Goal: Task Accomplishment & Management: Complete application form

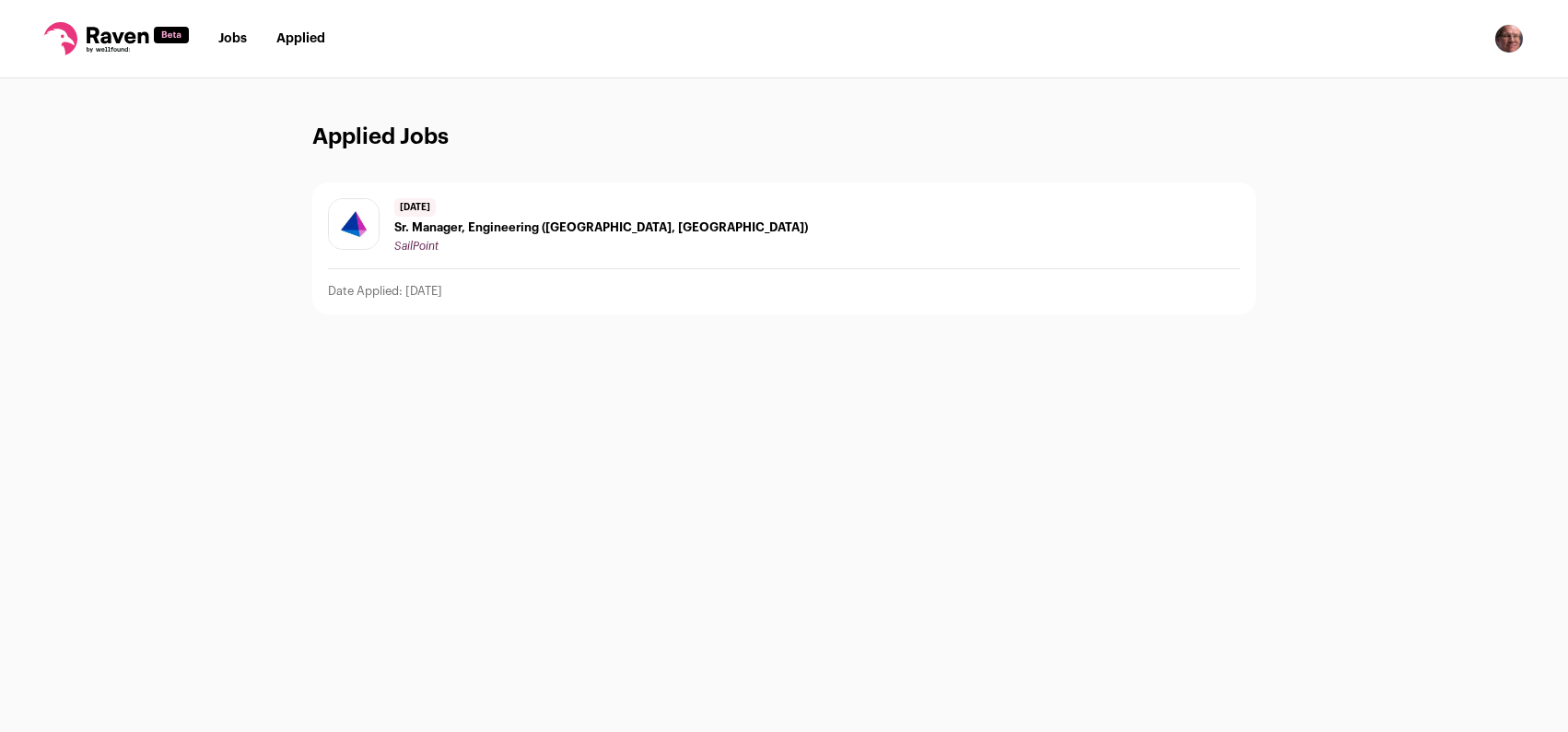
click at [1514, 42] on img "Open dropdown" at bounding box center [1509, 39] width 30 height 30
click at [1415, 84] on link "Settings" at bounding box center [1421, 85] width 204 height 45
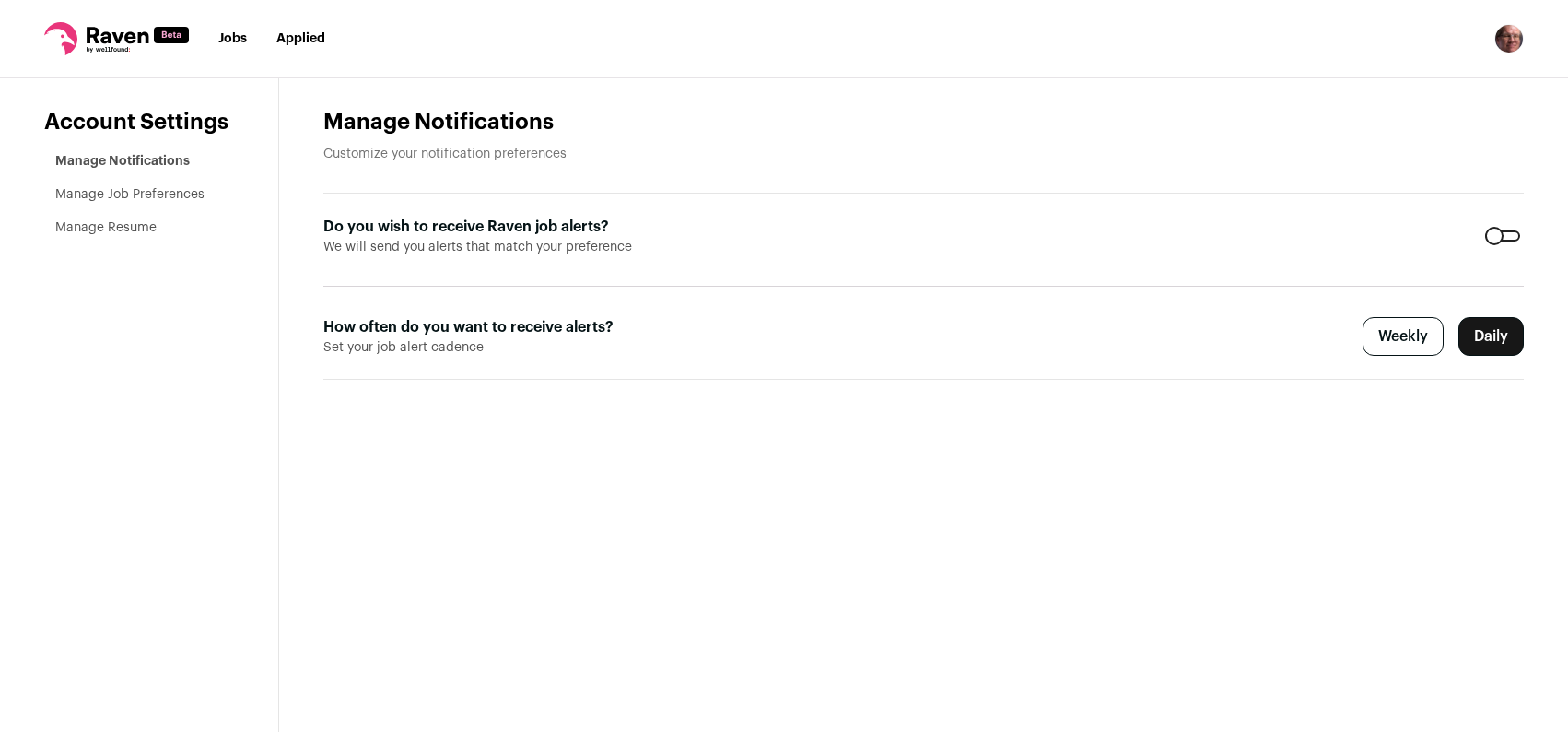
click at [99, 220] on li "Manage Resume" at bounding box center [145, 228] width 179 height 19
click at [112, 229] on link "Manage Resume" at bounding box center [106, 227] width 101 height 13
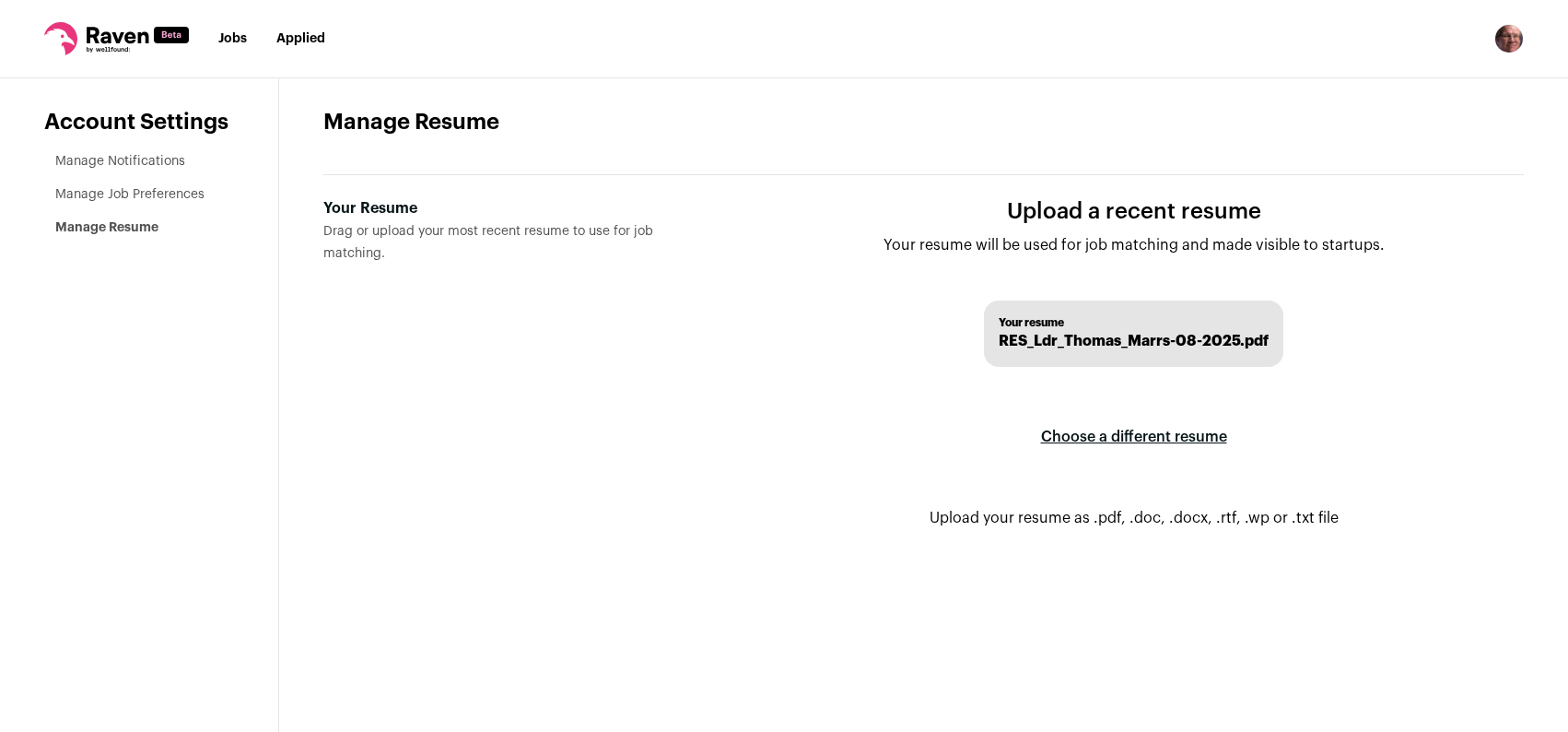
click at [129, 161] on link "Manage Notifications" at bounding box center [120, 160] width 130 height 13
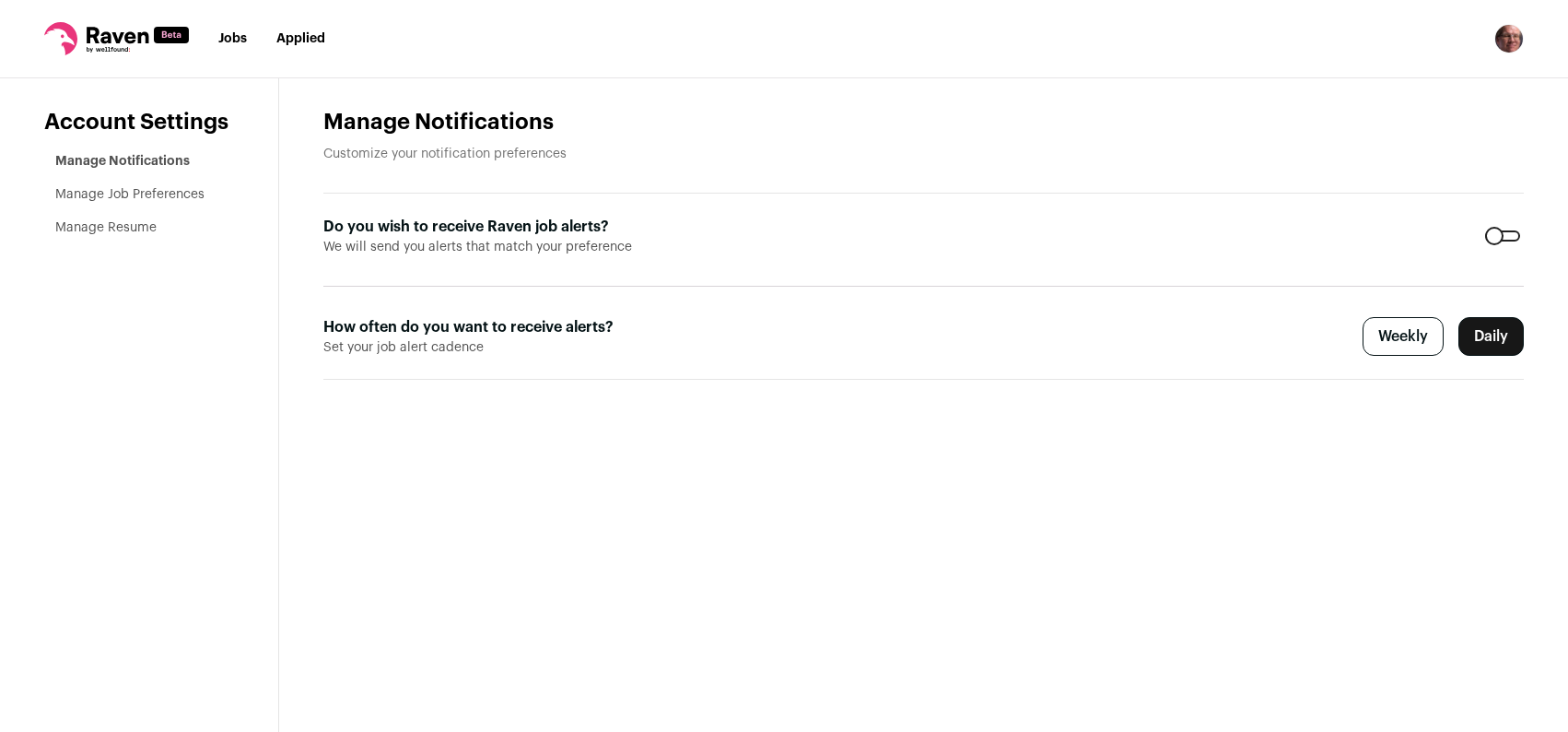
click at [135, 196] on link "Manage Job Preferences" at bounding box center [130, 194] width 149 height 13
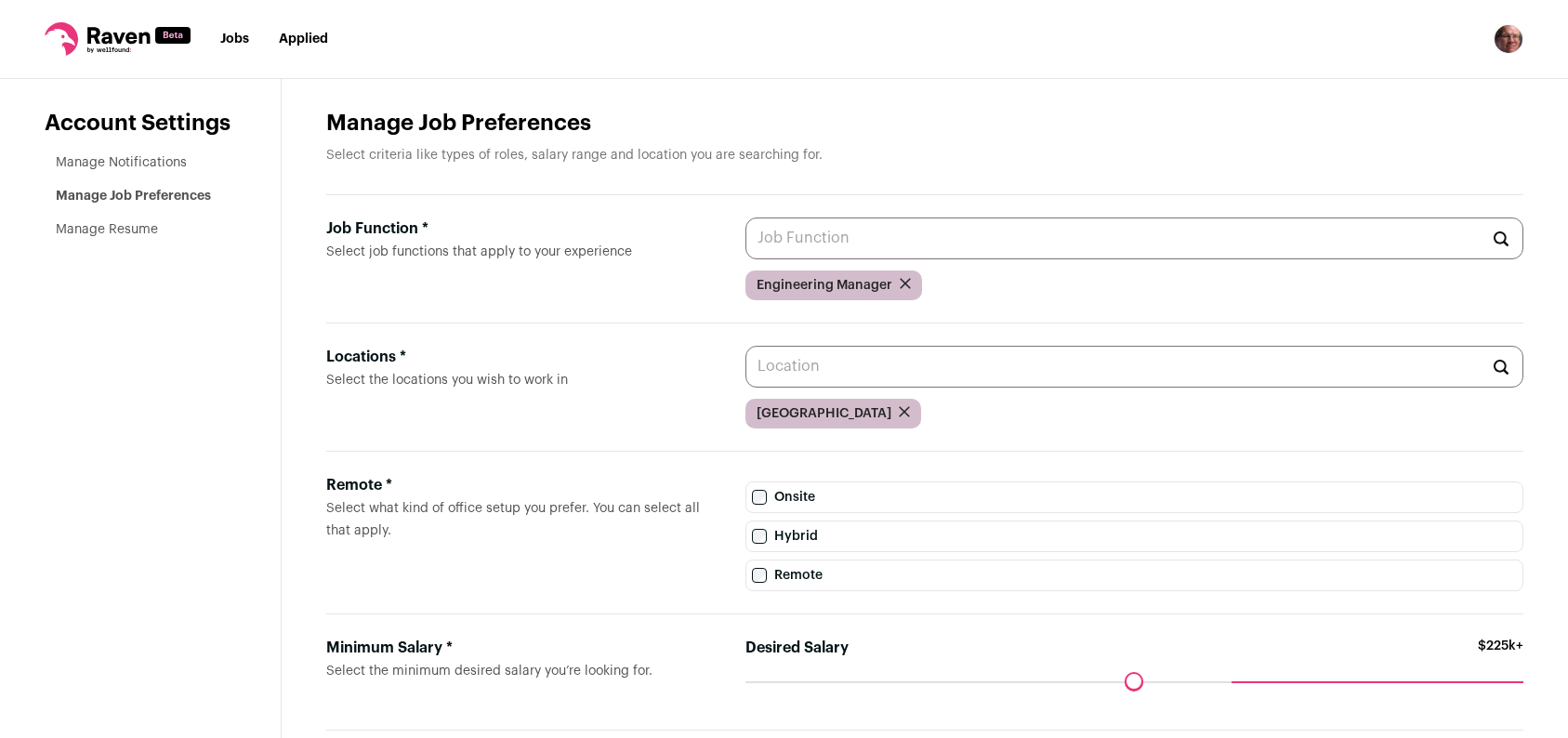
click at [238, 39] on link "Jobs" at bounding box center [235, 39] width 29 height 13
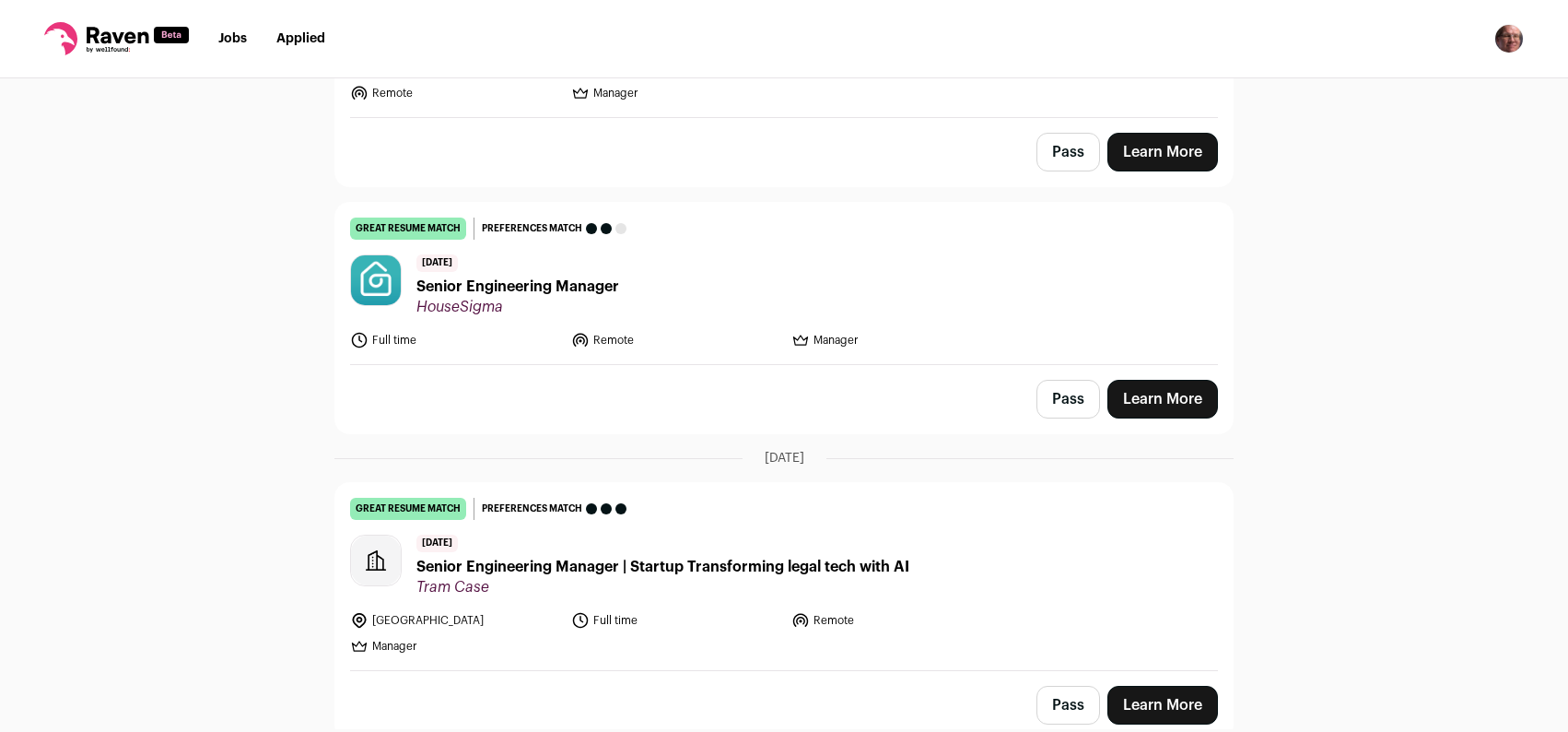
scroll to position [345, 0]
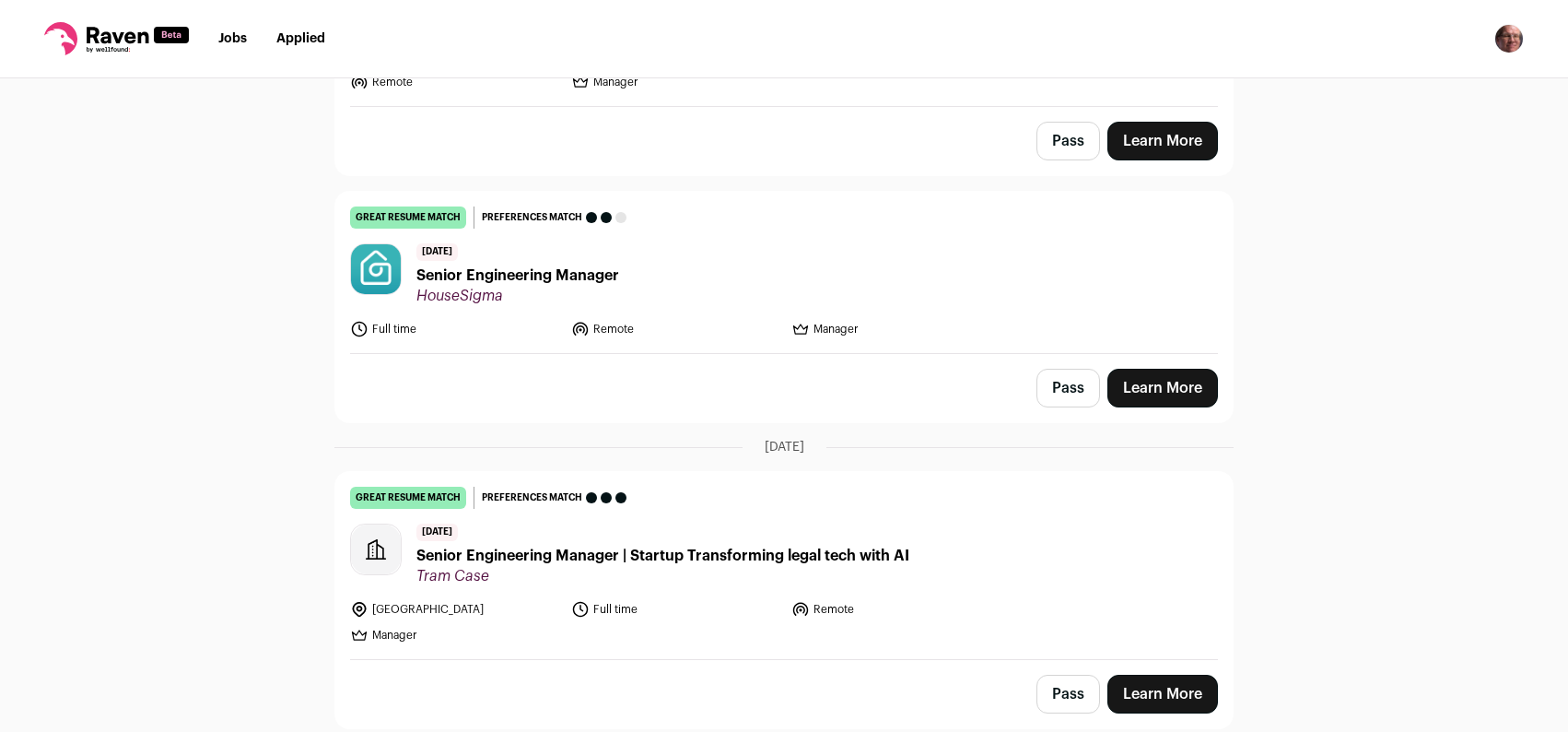
click at [569, 272] on span "Senior Engineering Manager" at bounding box center [518, 275] width 203 height 22
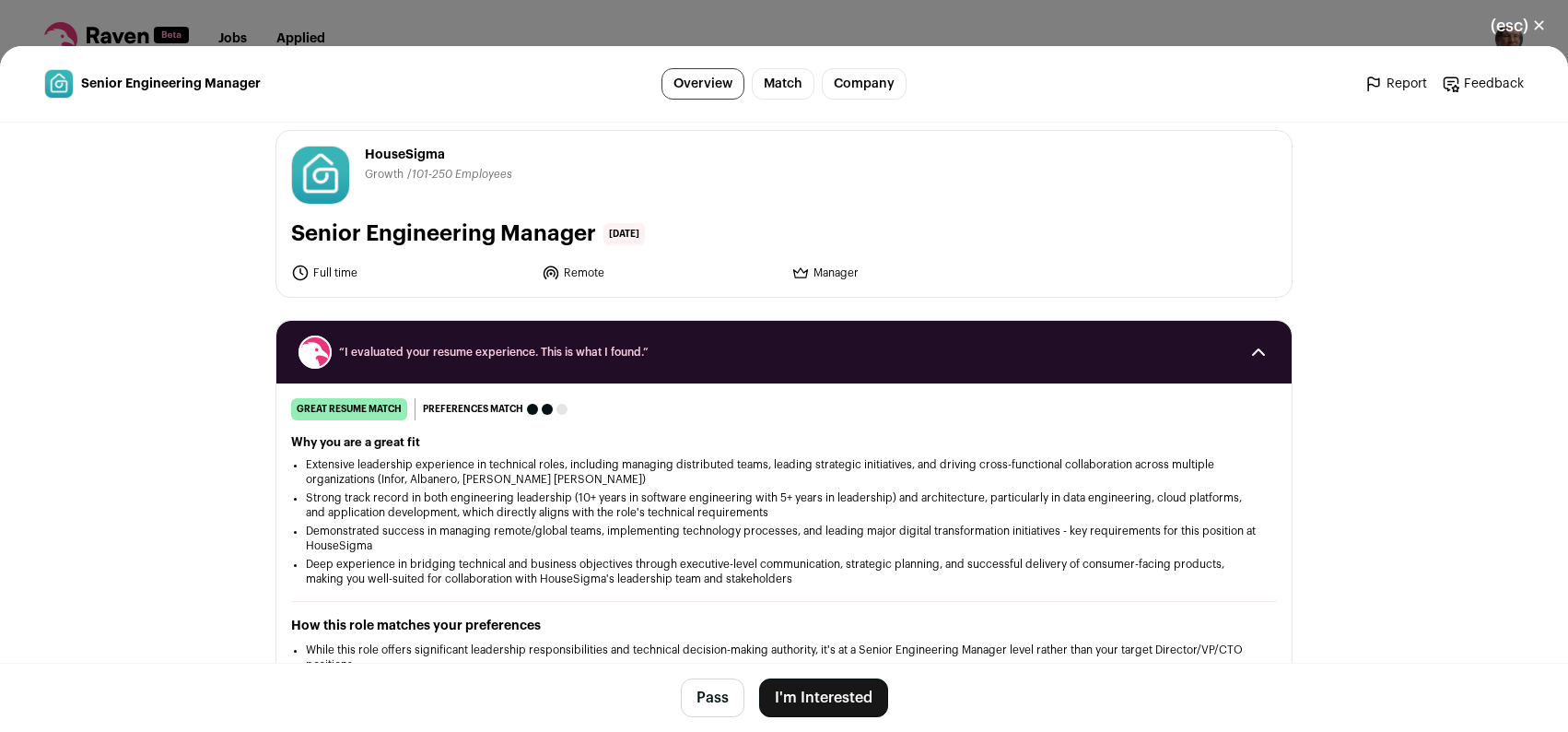
scroll to position [0, 0]
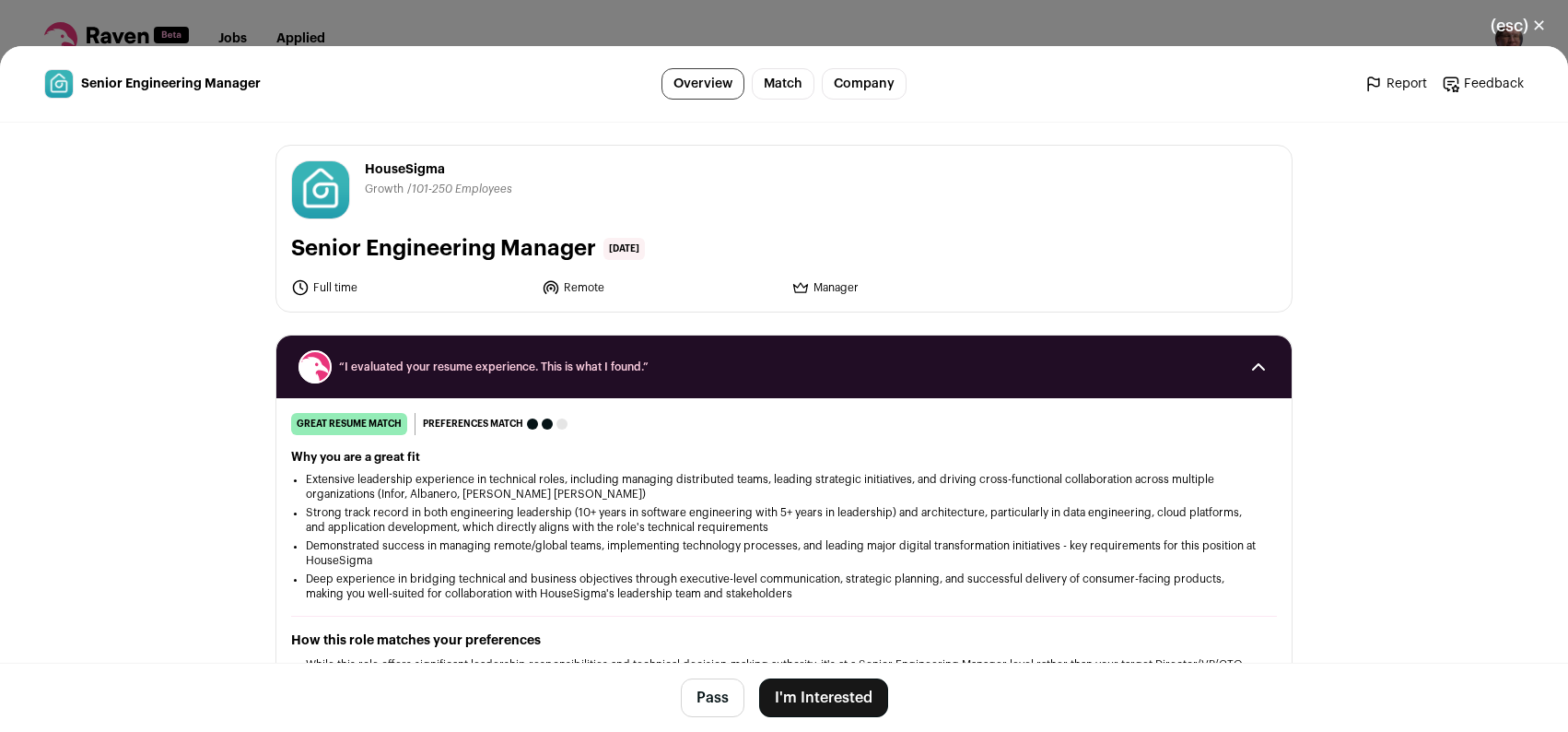
click at [832, 699] on button "I'm Interested" at bounding box center [824, 697] width 129 height 39
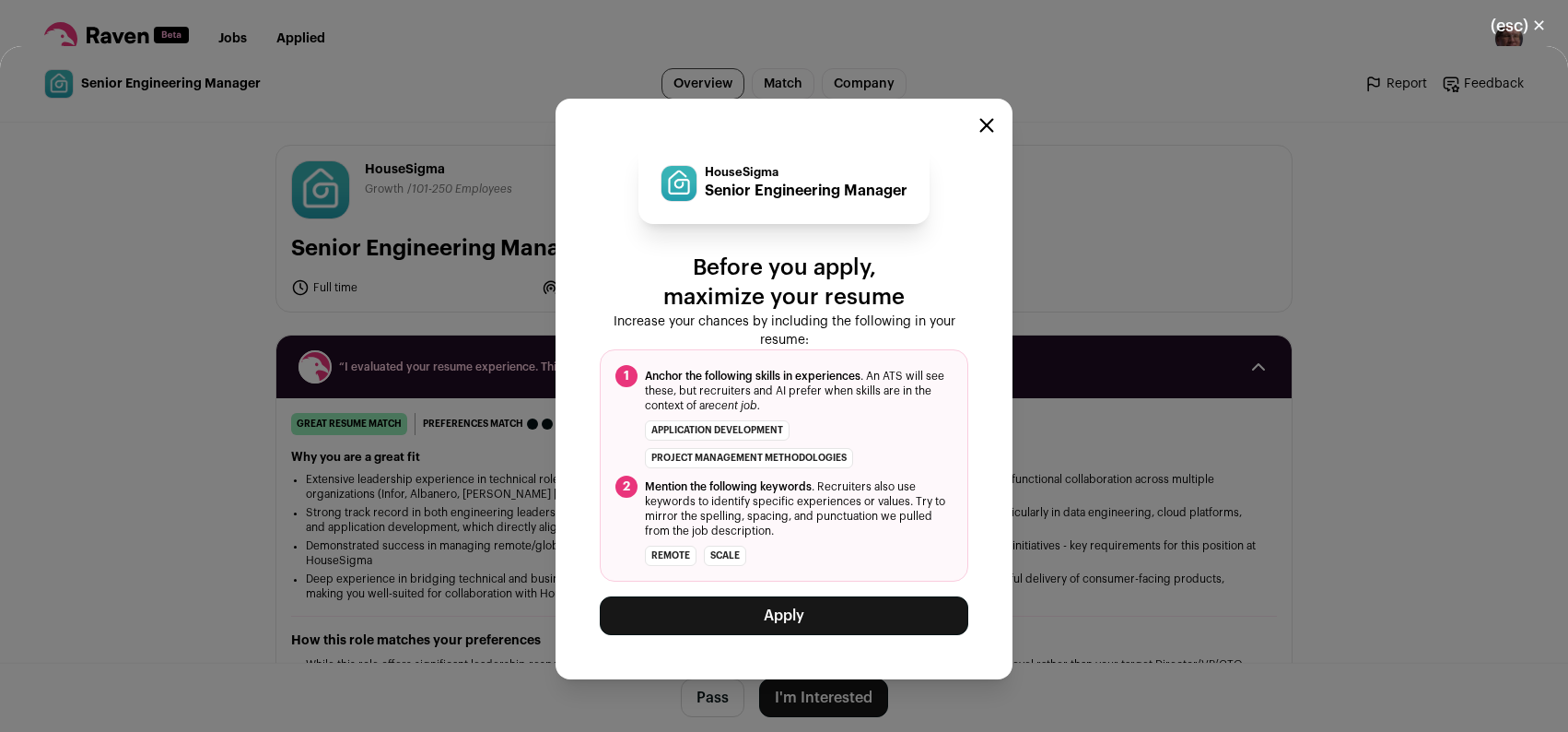
click at [809, 617] on button "Apply" at bounding box center [784, 615] width 368 height 39
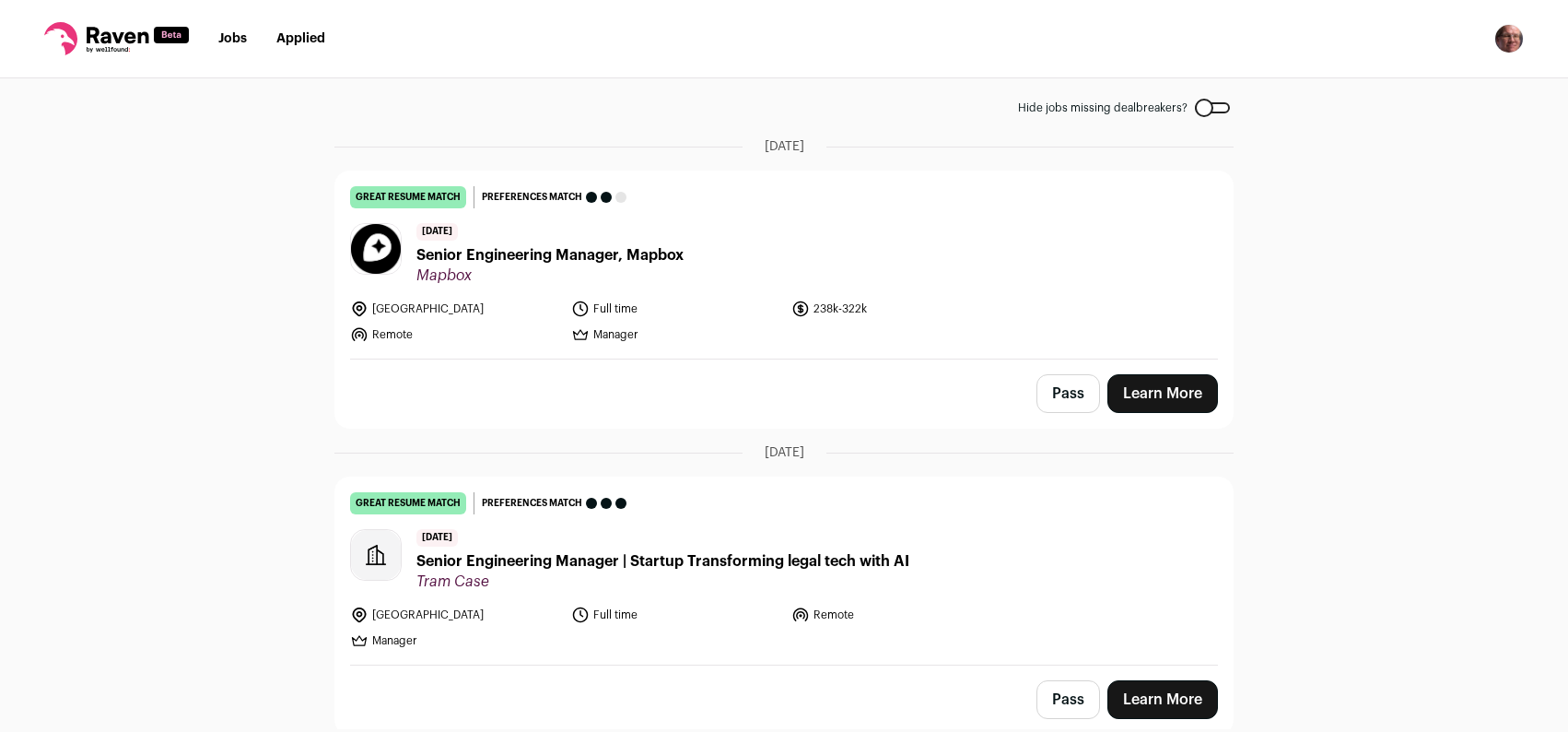
scroll to position [98, 0]
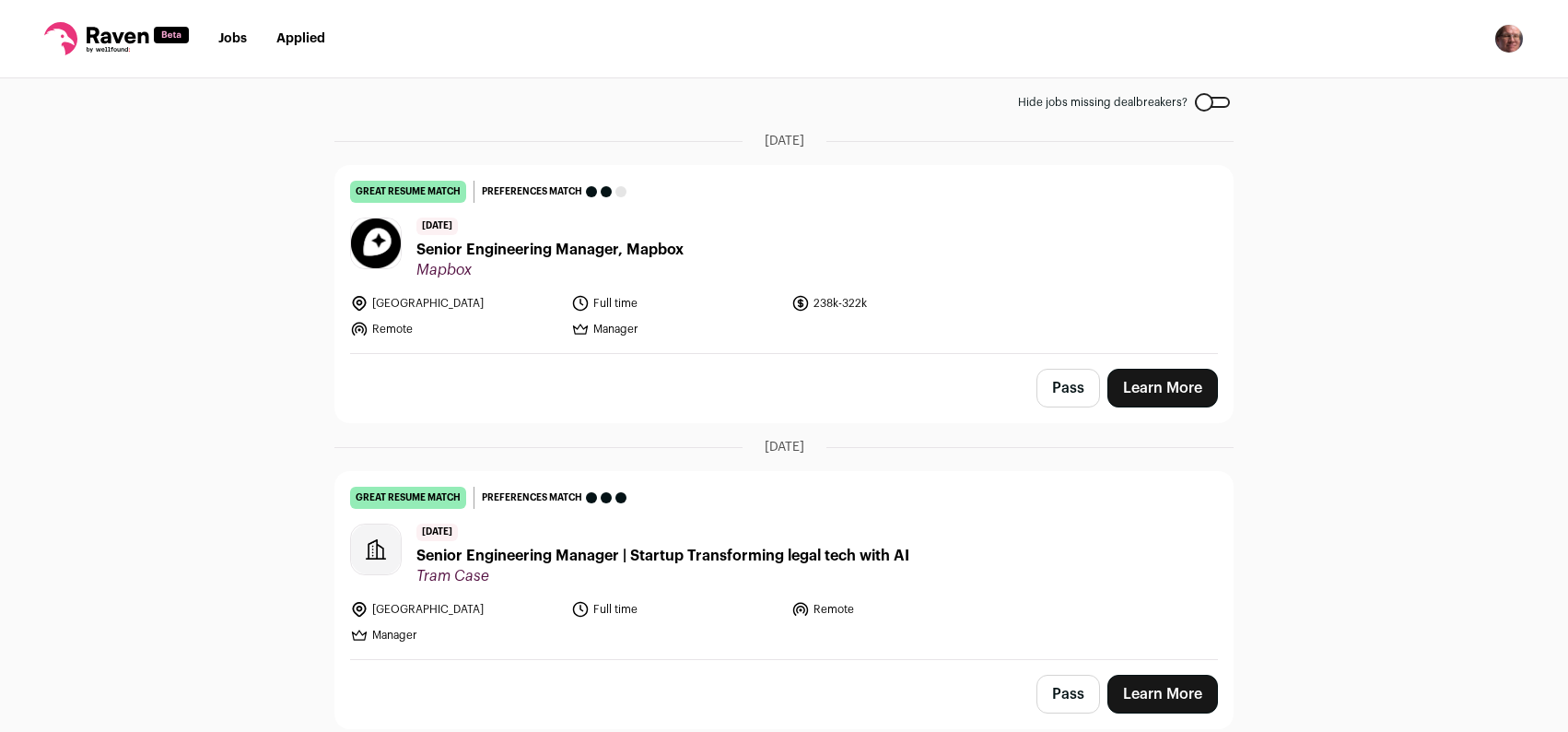
click at [298, 42] on link "Applied" at bounding box center [300, 39] width 49 height 13
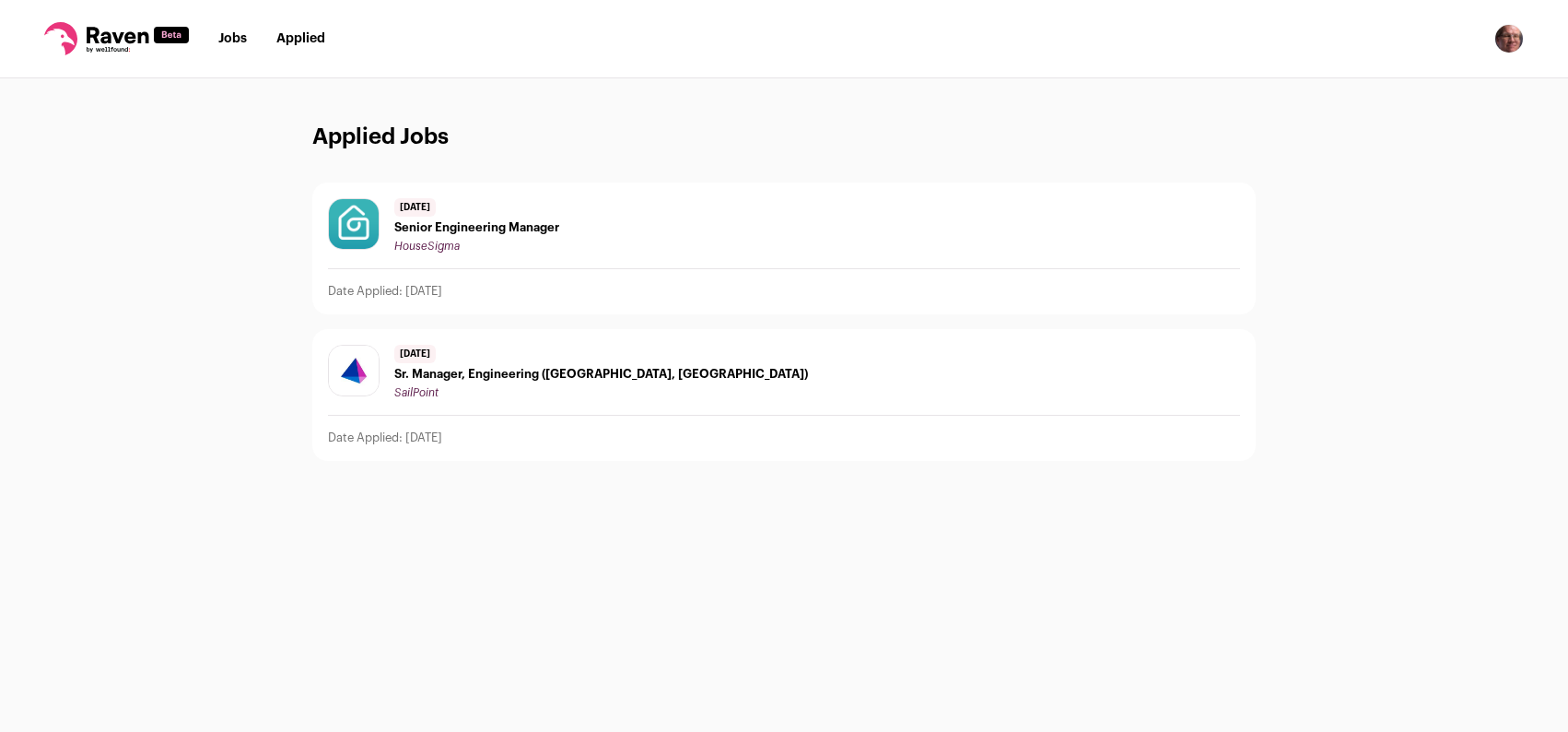
click at [602, 238] on div "2 days ago Senior Engineering Manager HouseSigma" at bounding box center [783, 226] width 912 height 55
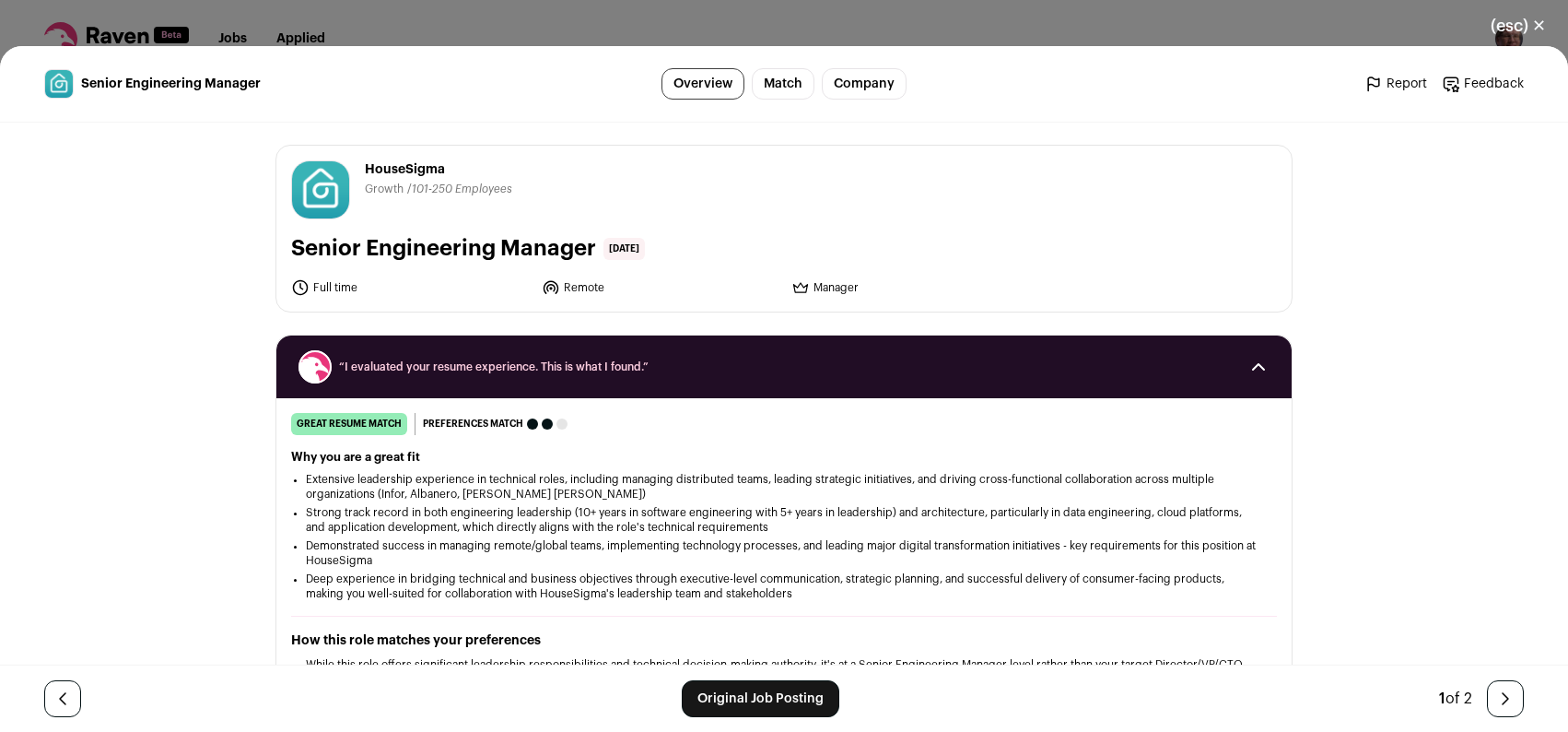
click at [1497, 688] on icon "Close modal via background" at bounding box center [1505, 698] width 22 height 22
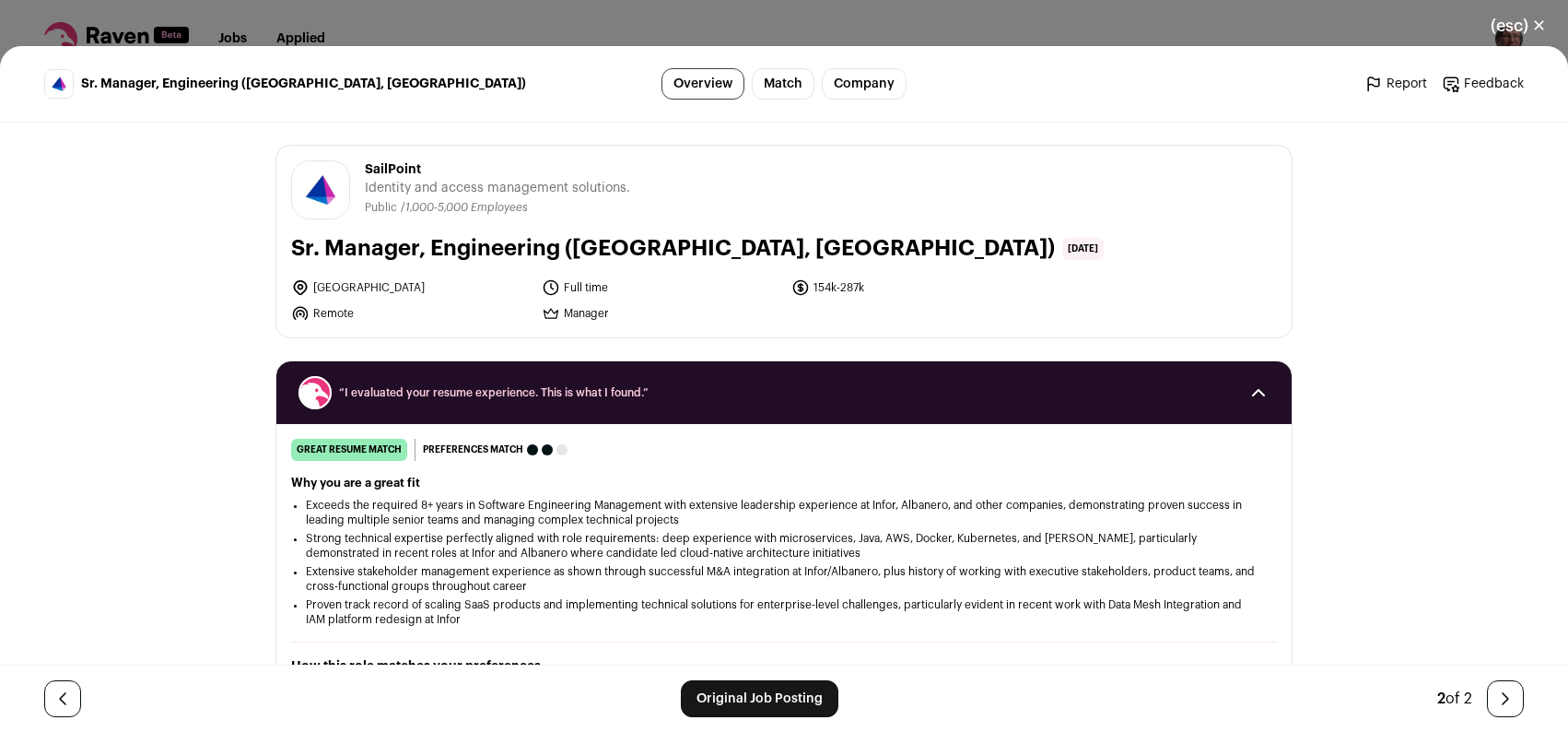
click at [1496, 688] on icon "Close modal via background" at bounding box center [1505, 698] width 22 height 22
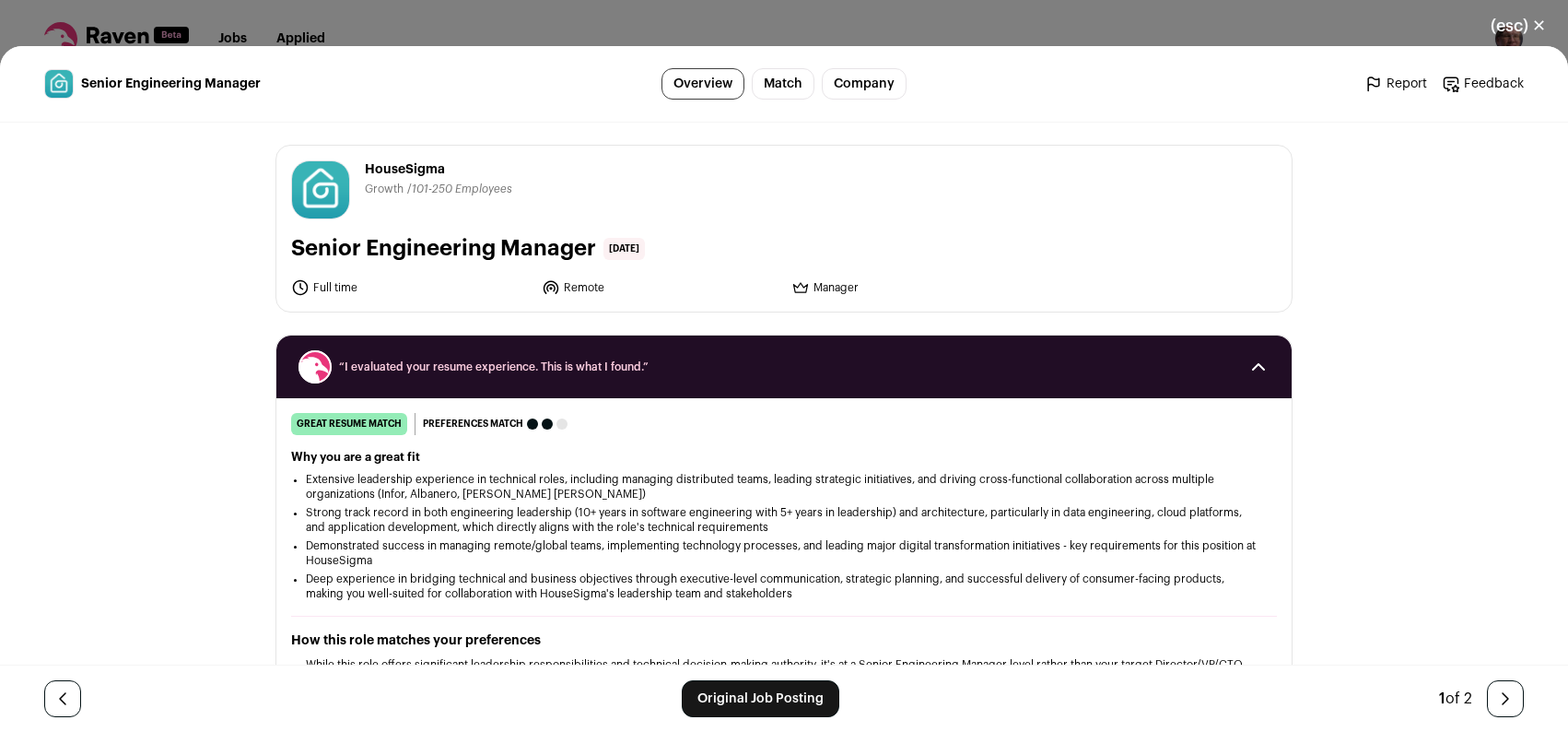
click at [1496, 688] on icon "Close modal via background" at bounding box center [1505, 698] width 22 height 22
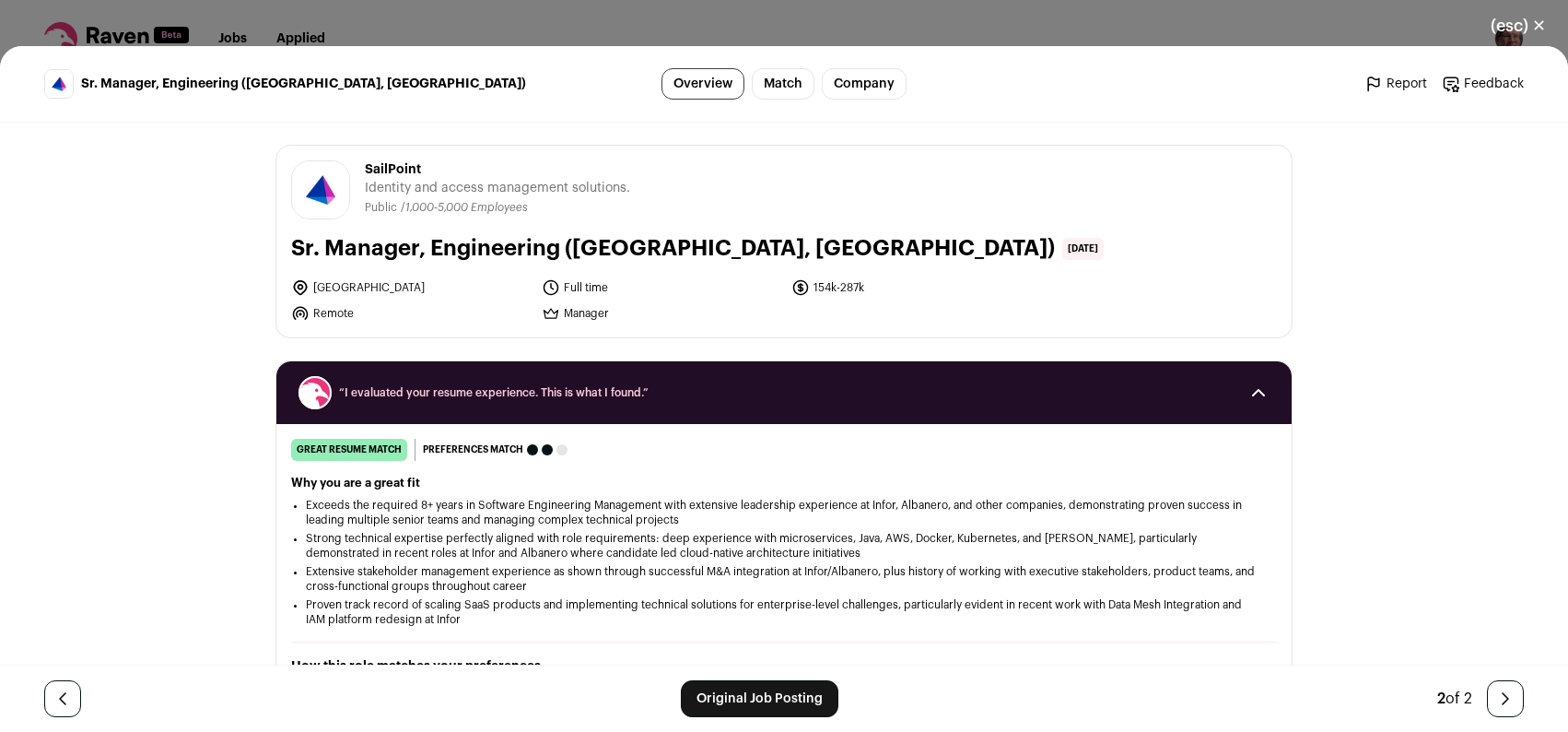
click at [1496, 688] on icon "Close modal via background" at bounding box center [1505, 698] width 22 height 22
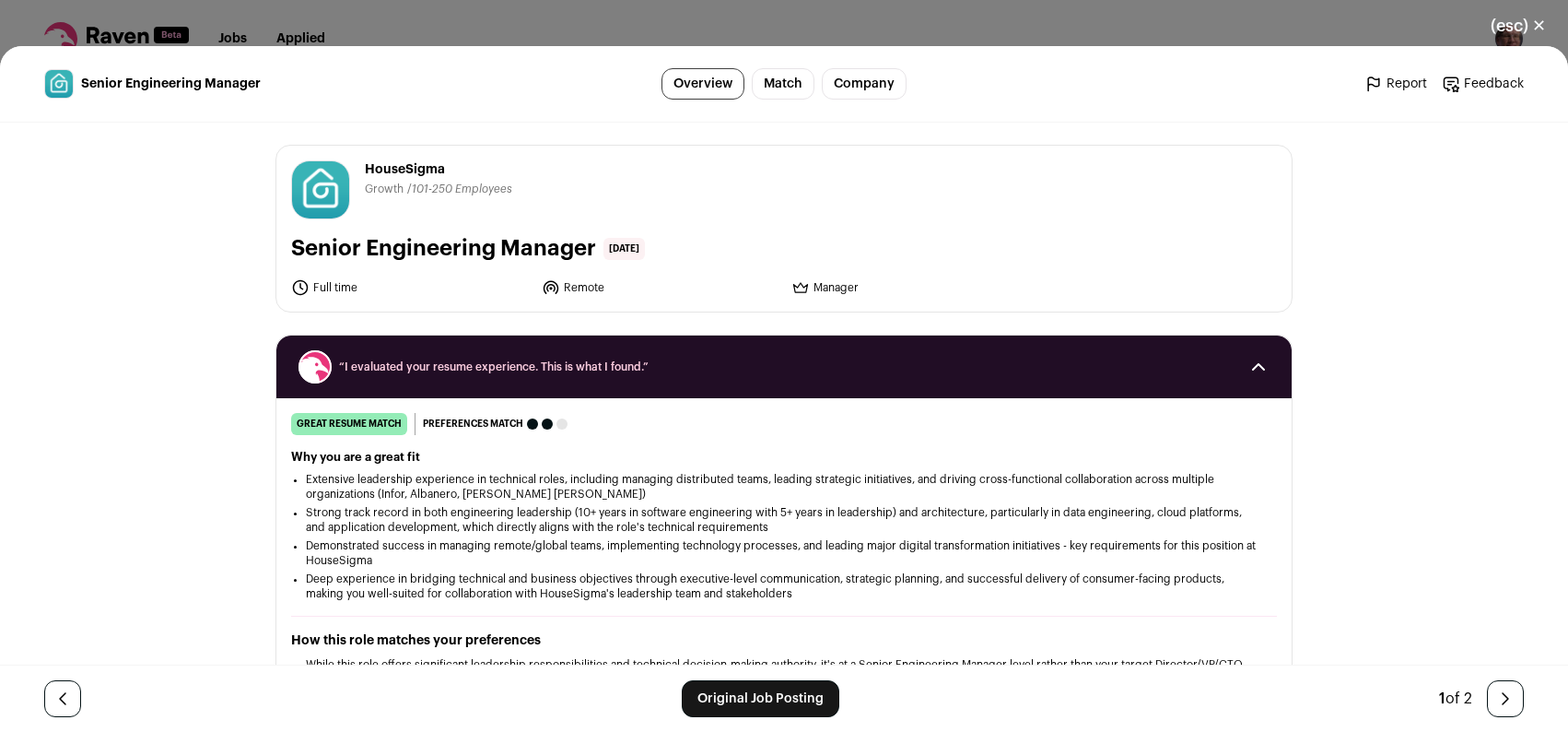
click at [1496, 688] on icon "Close modal via background" at bounding box center [1505, 698] width 22 height 22
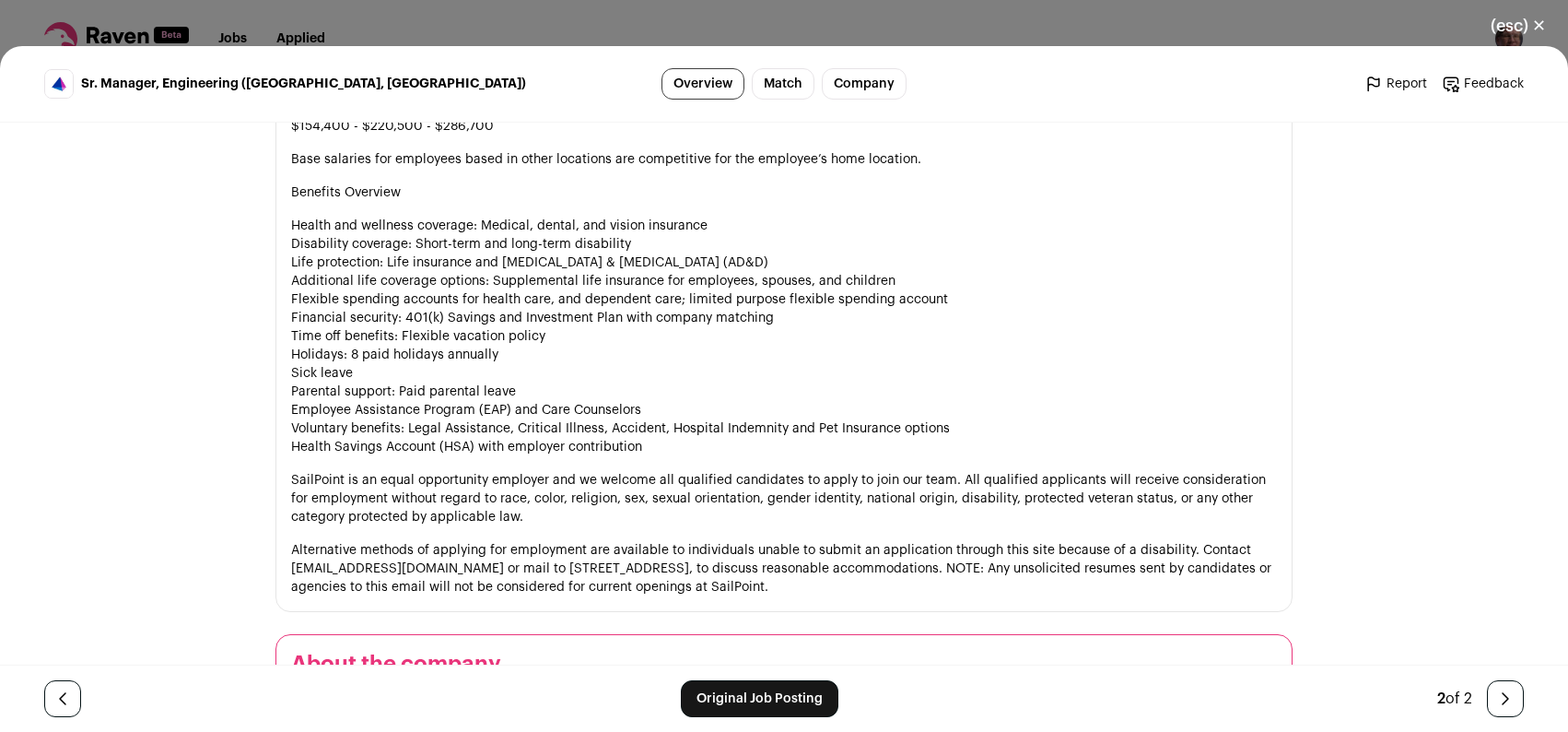
scroll to position [2911, 0]
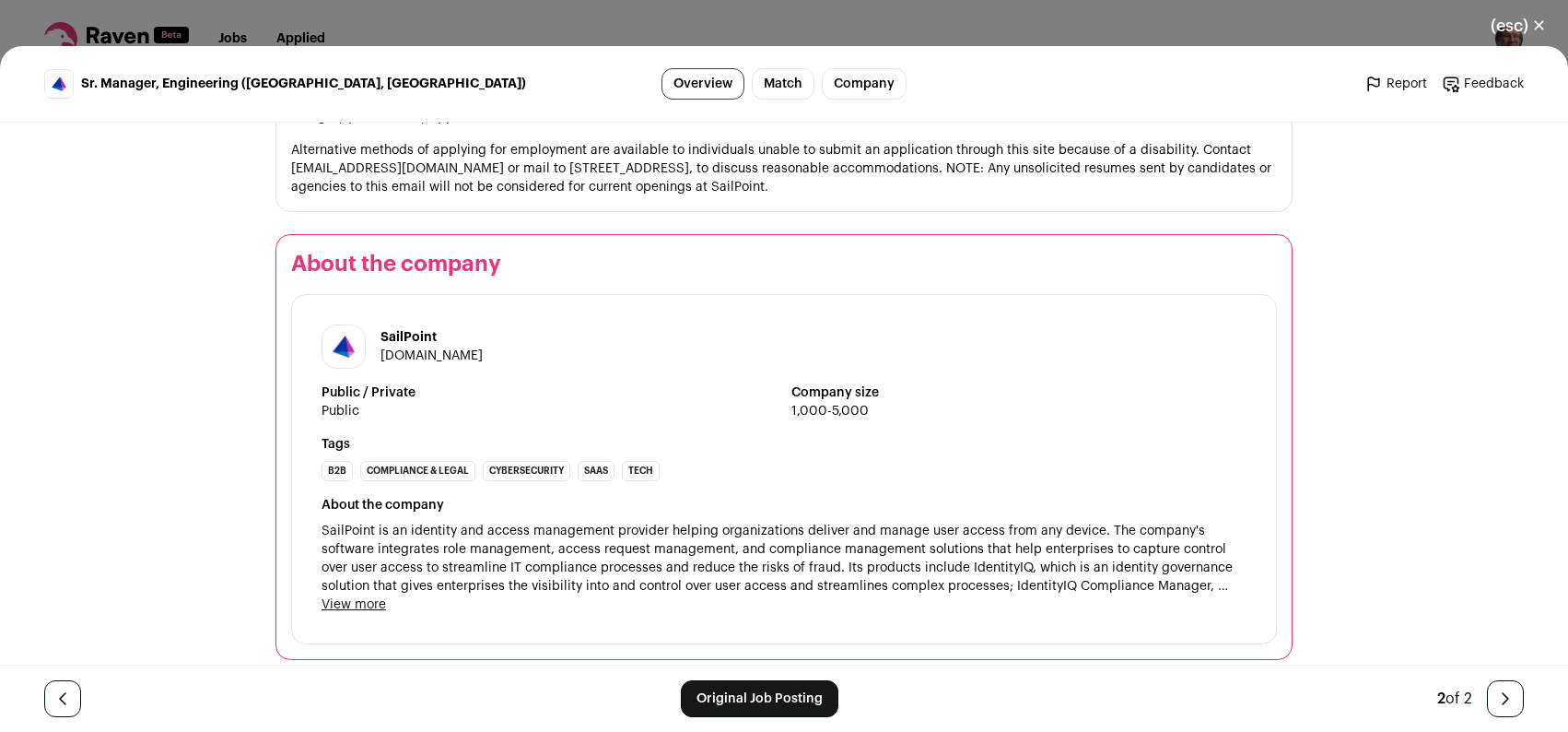
click at [1538, 22] on button "(esc) ✕" at bounding box center [1518, 26] width 99 height 41
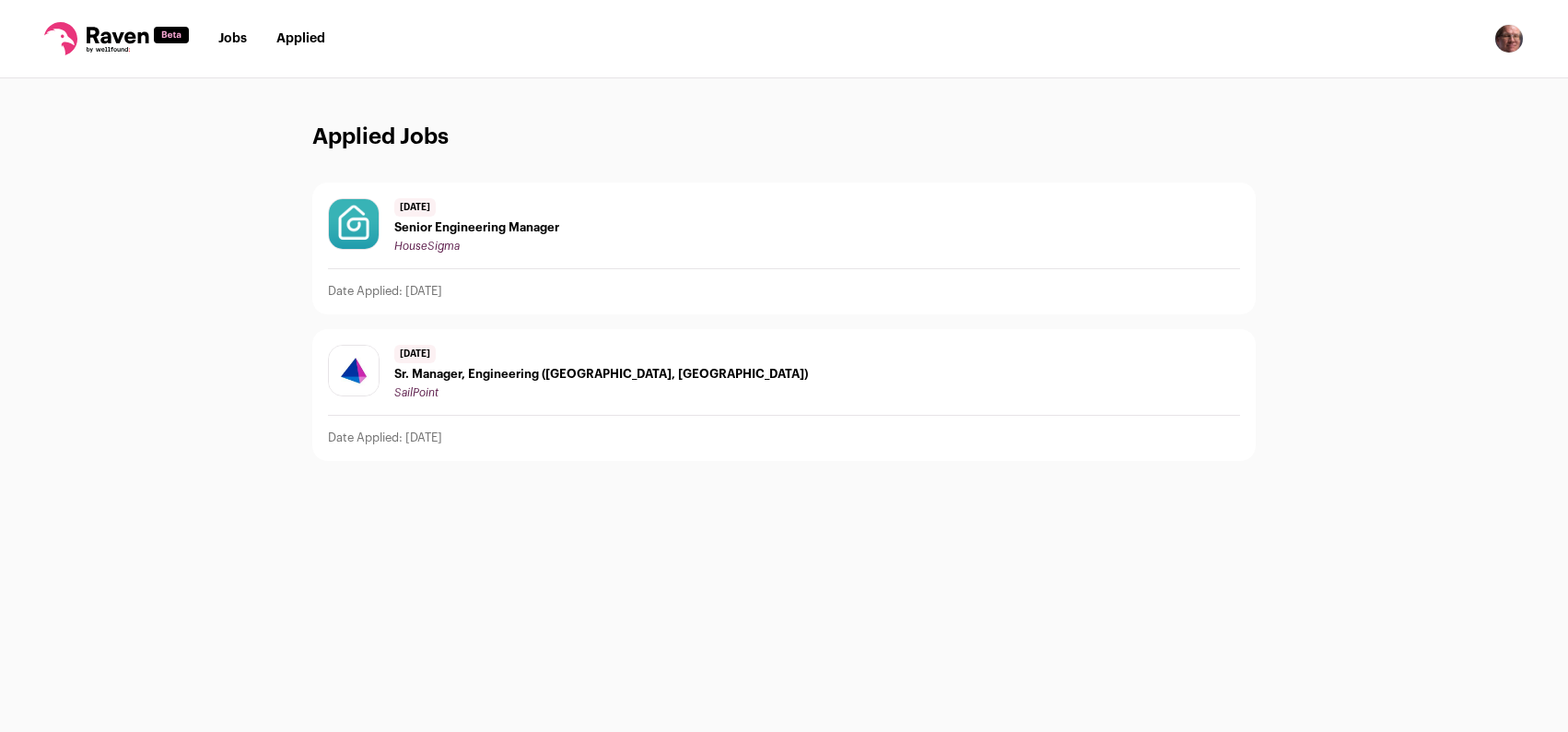
click at [513, 365] on div "7 days ago Sr. Manager, Engineering (Austin, TX) SailPoint" at bounding box center [601, 372] width 414 height 55
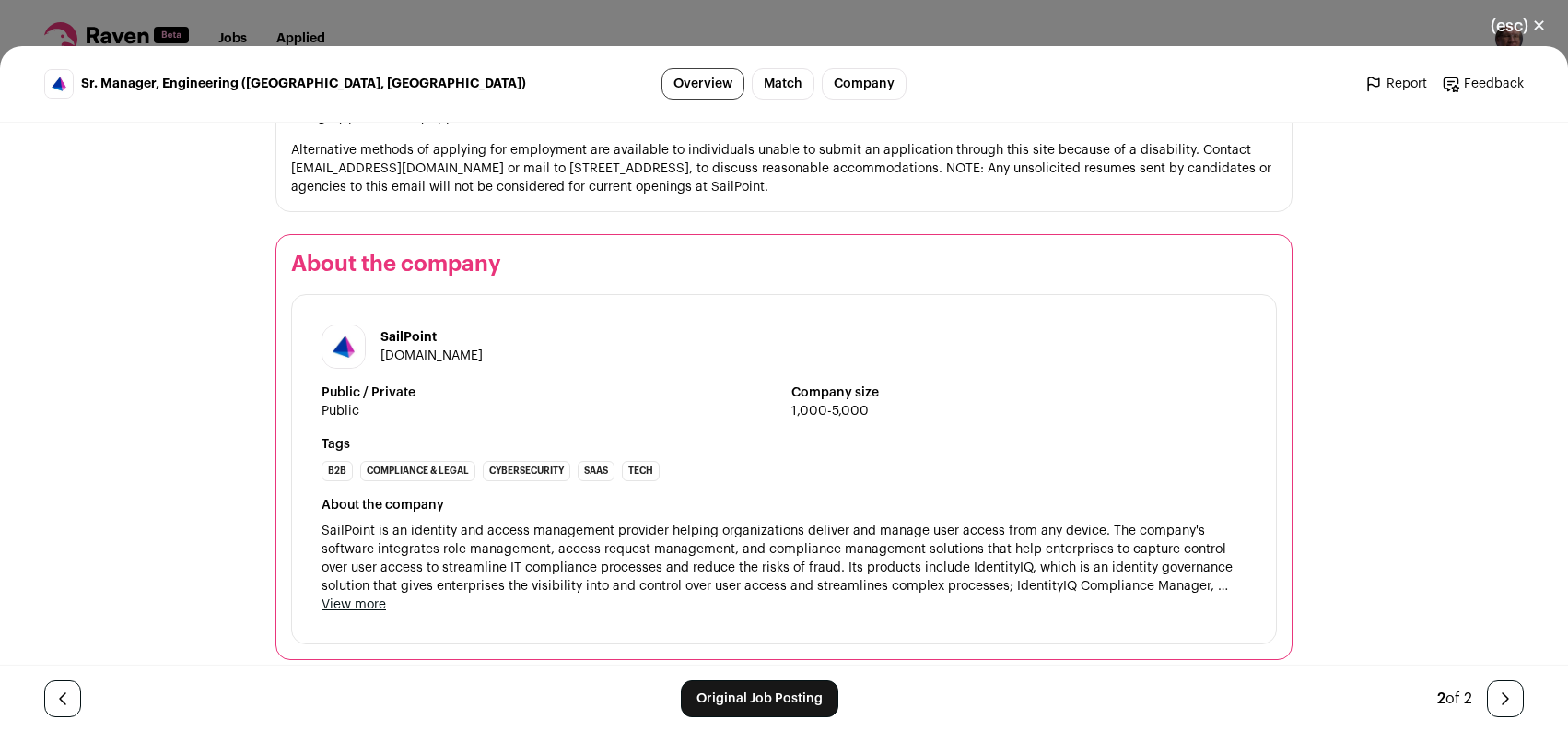
click at [766, 695] on link "Original Job Posting" at bounding box center [759, 698] width 157 height 37
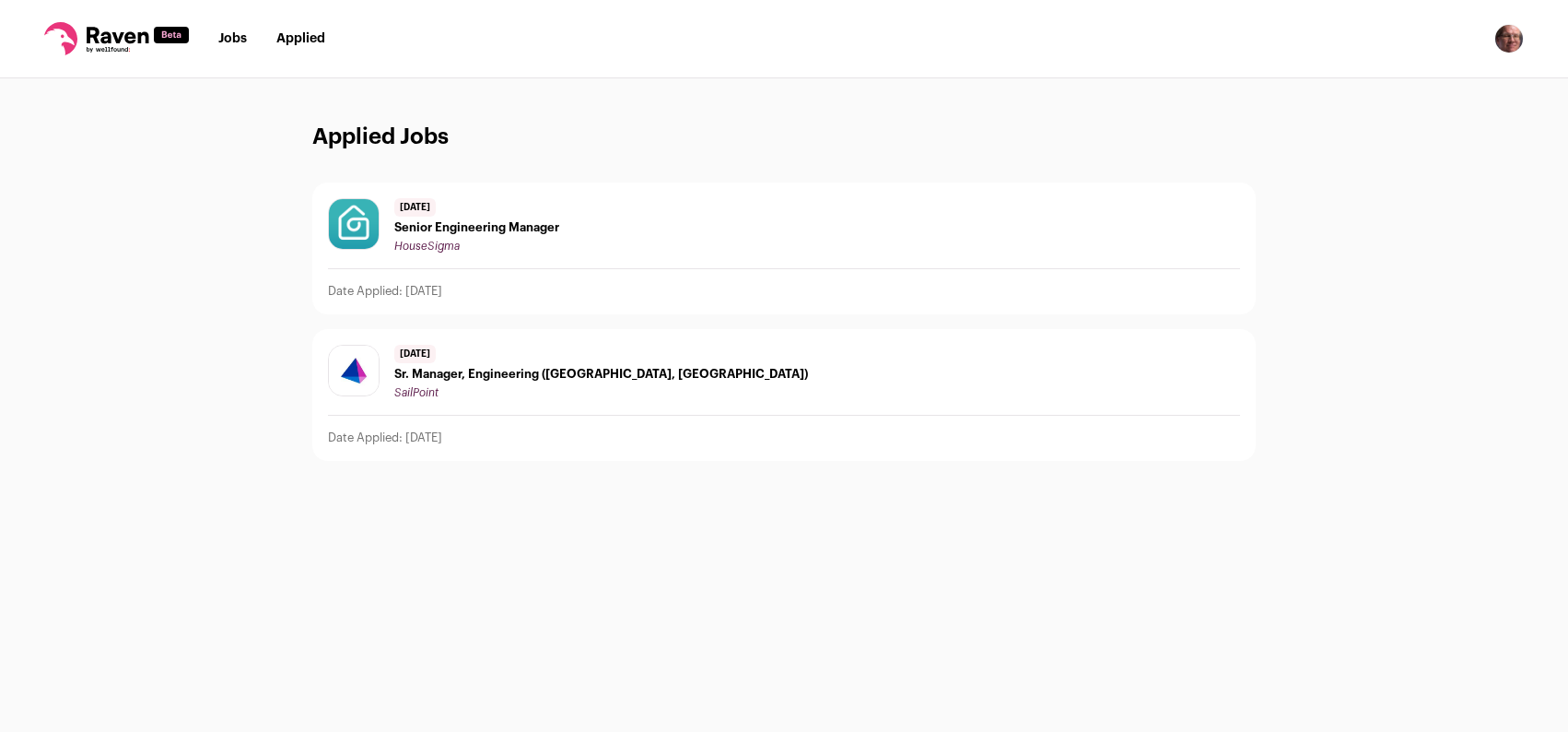
click at [235, 34] on link "Jobs" at bounding box center [233, 39] width 29 height 13
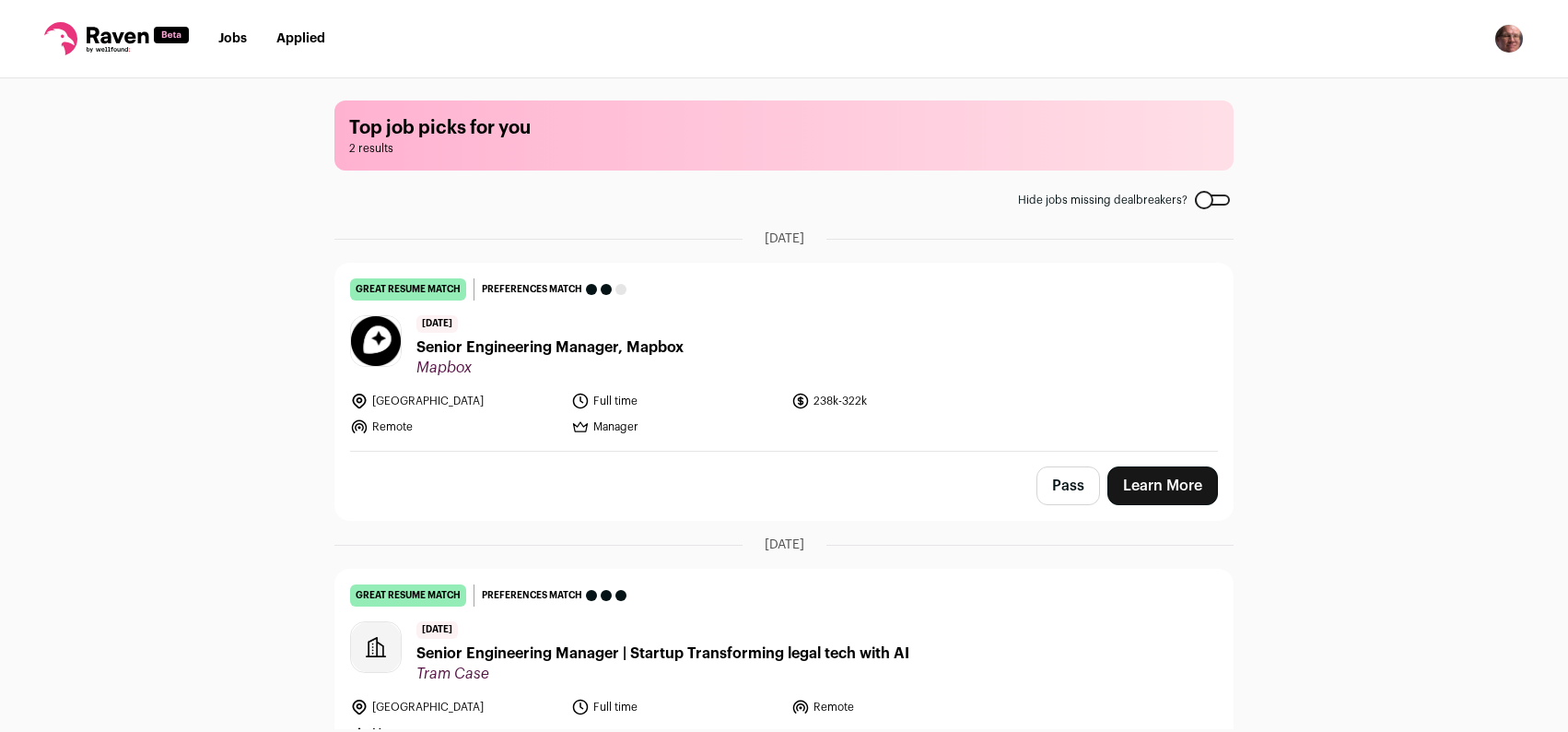
scroll to position [98, 0]
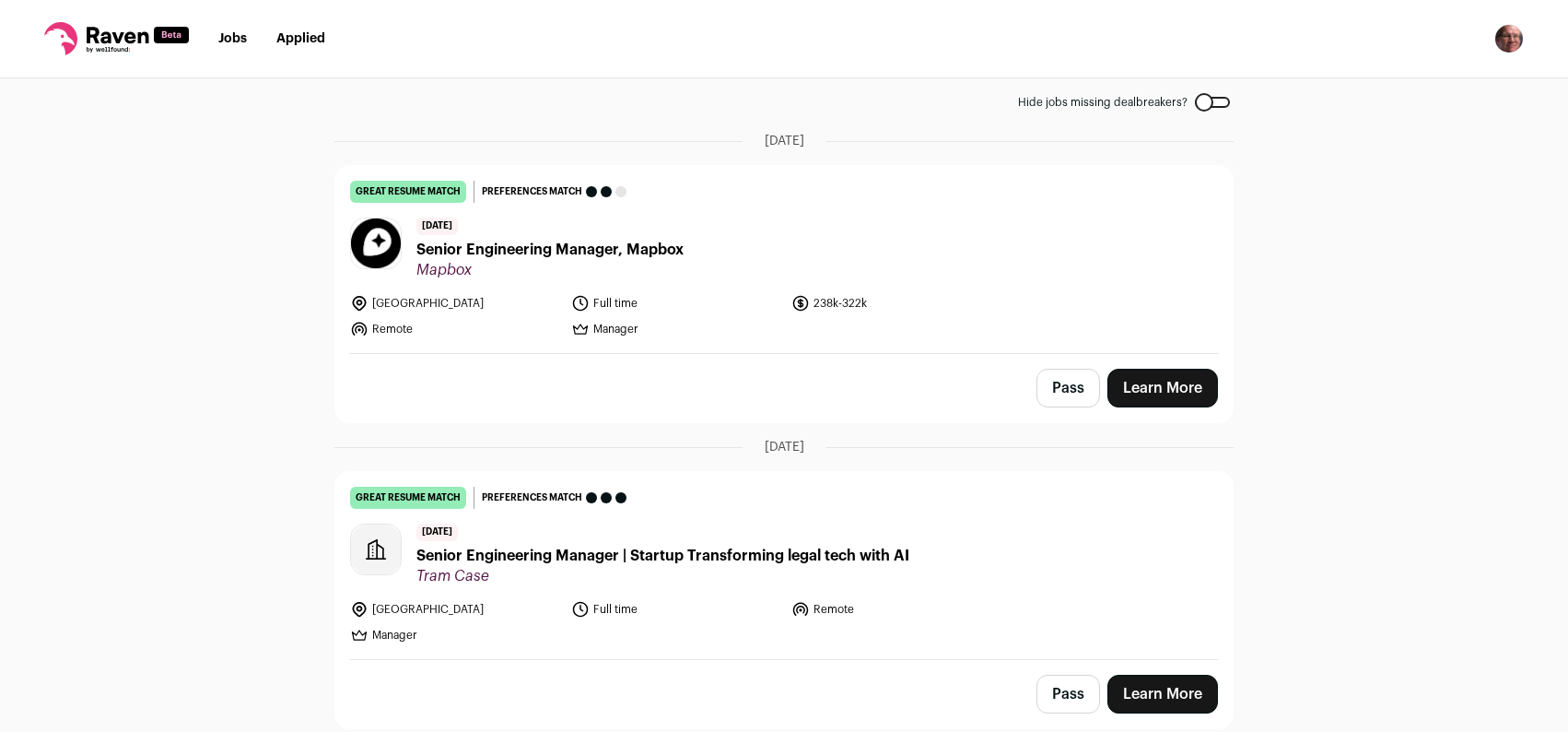
click at [845, 559] on span "Senior Engineering Manager | Startup Transforming legal tech with AI" at bounding box center [663, 556] width 493 height 22
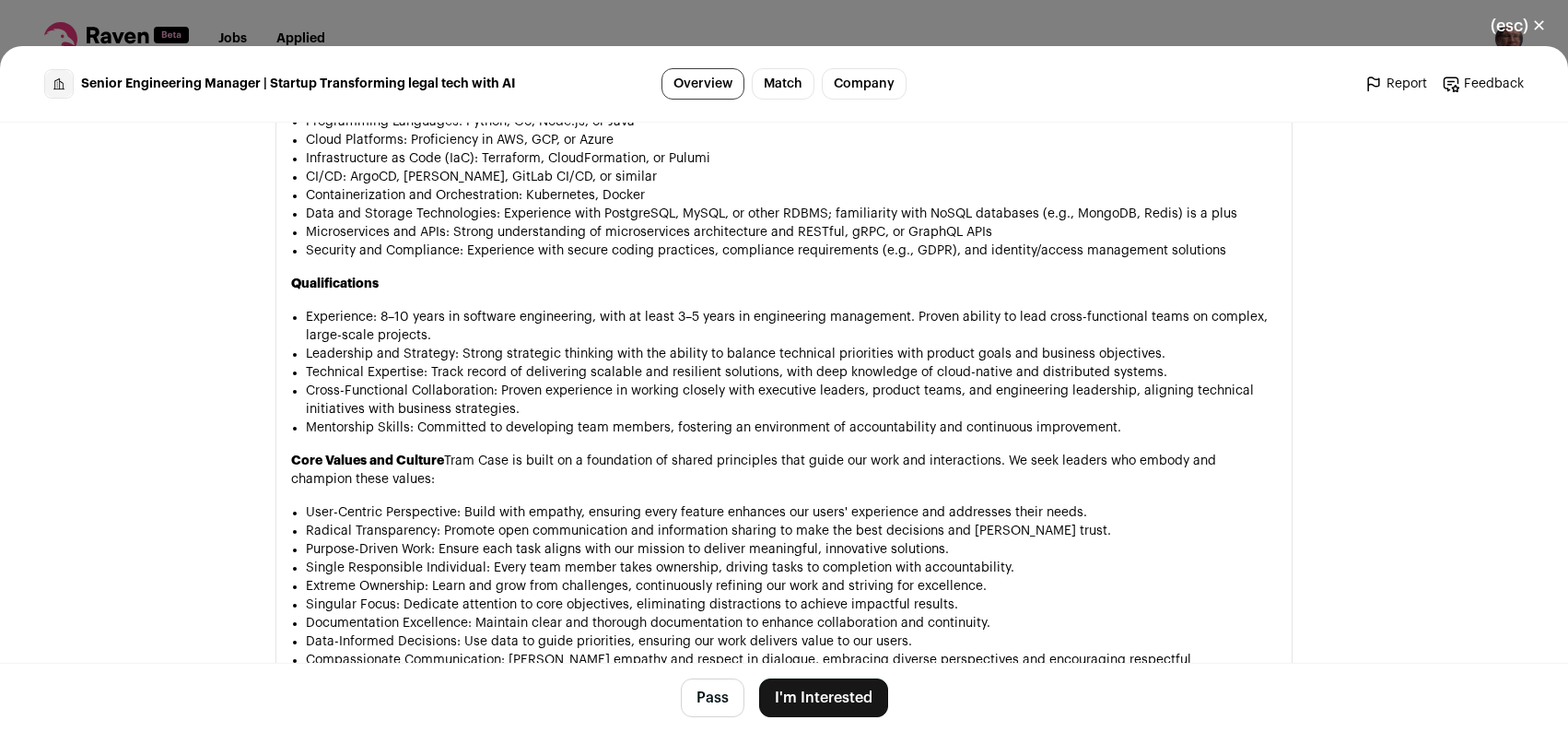
scroll to position [1415, 0]
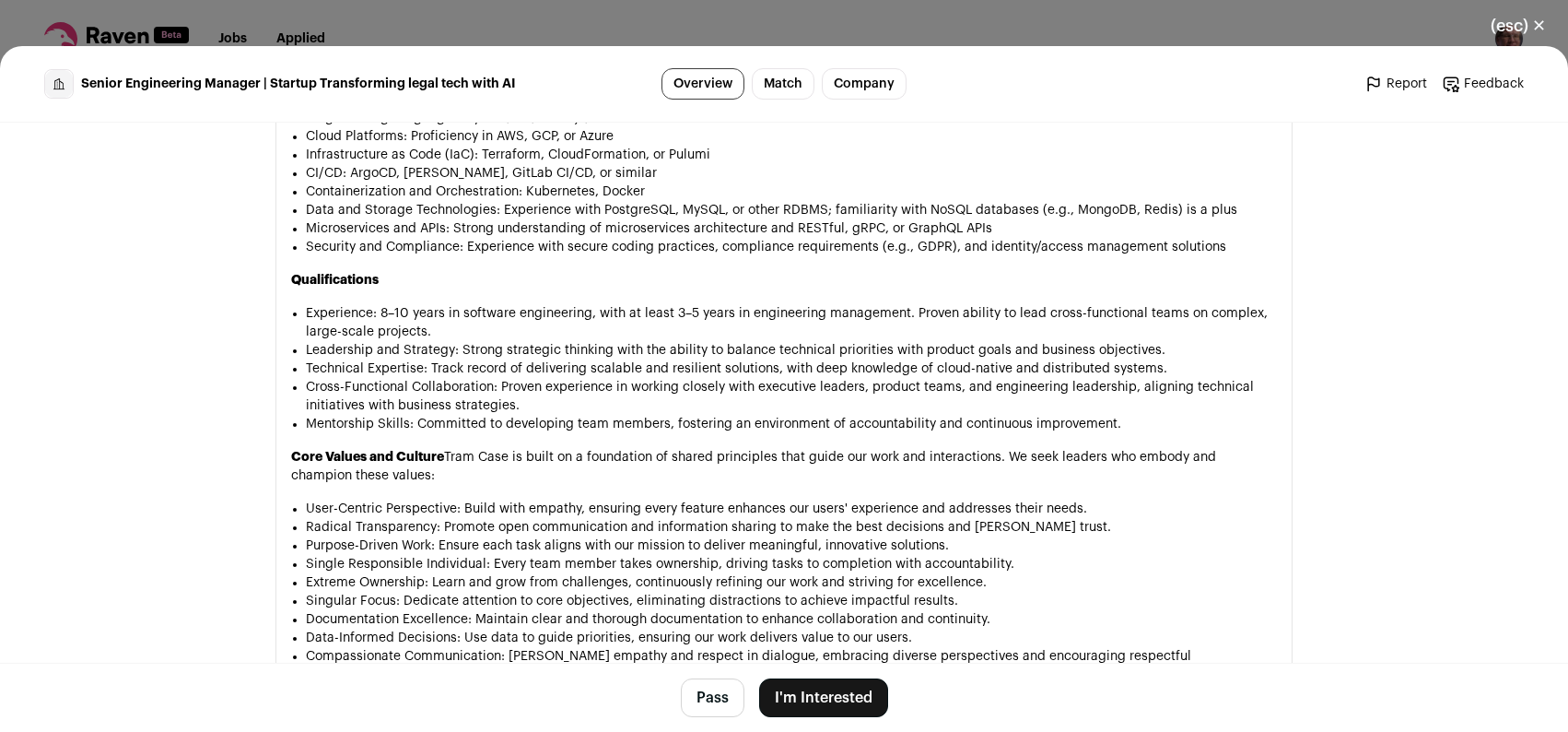
click at [801, 695] on button "I'm Interested" at bounding box center [824, 697] width 129 height 39
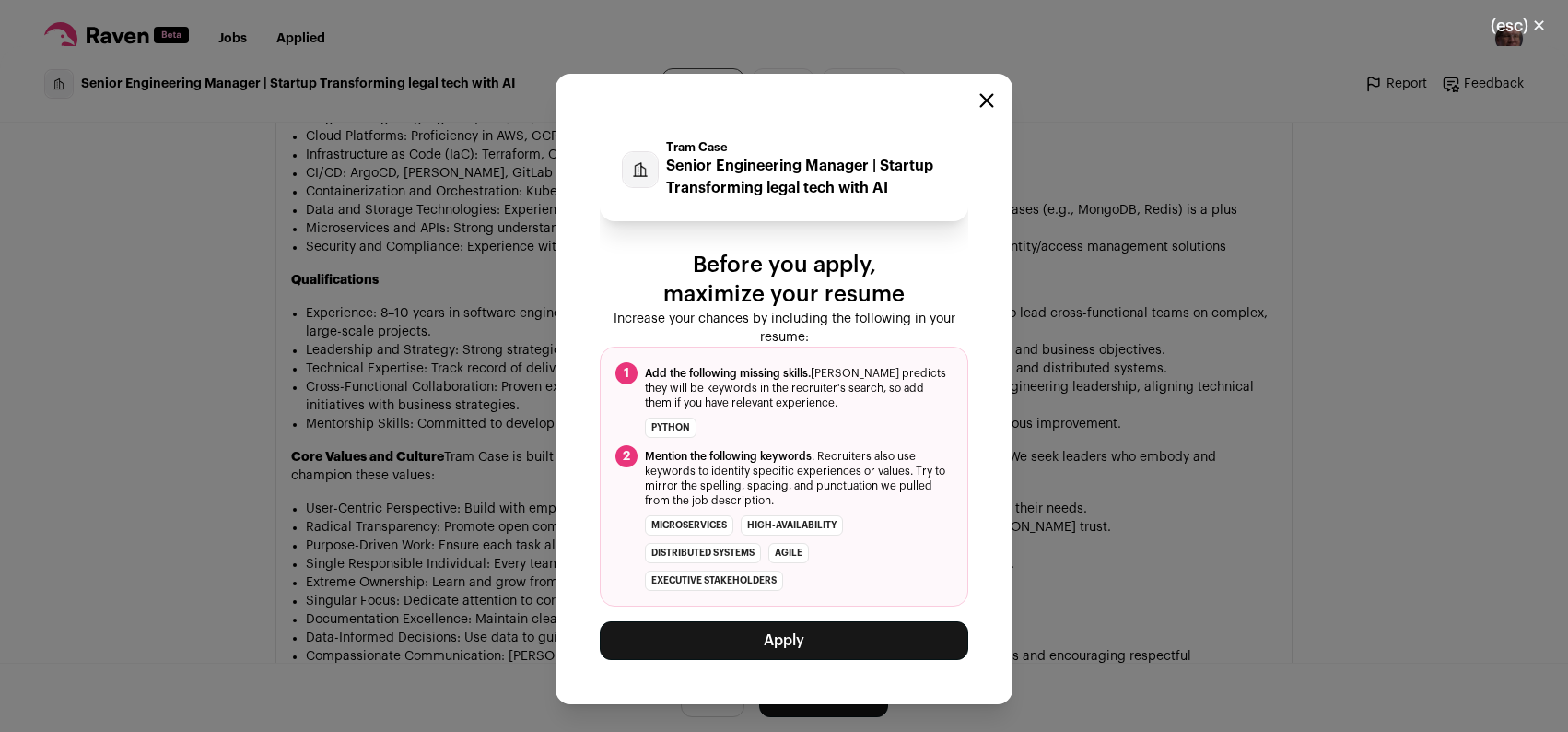
click at [817, 647] on button "Apply" at bounding box center [784, 640] width 368 height 39
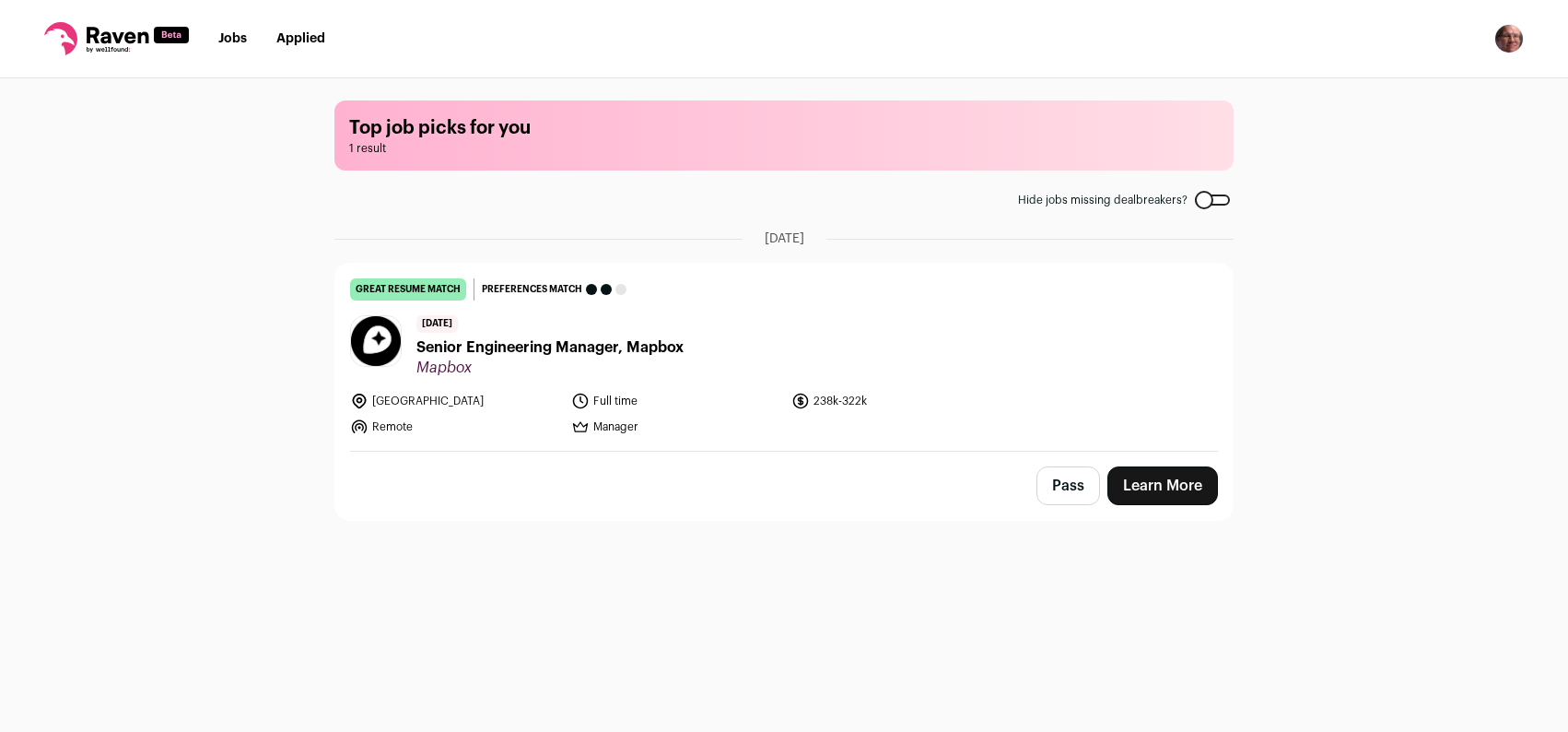
click at [561, 348] on span "Senior Engineering Manager, Mapbox" at bounding box center [550, 348] width 267 height 22
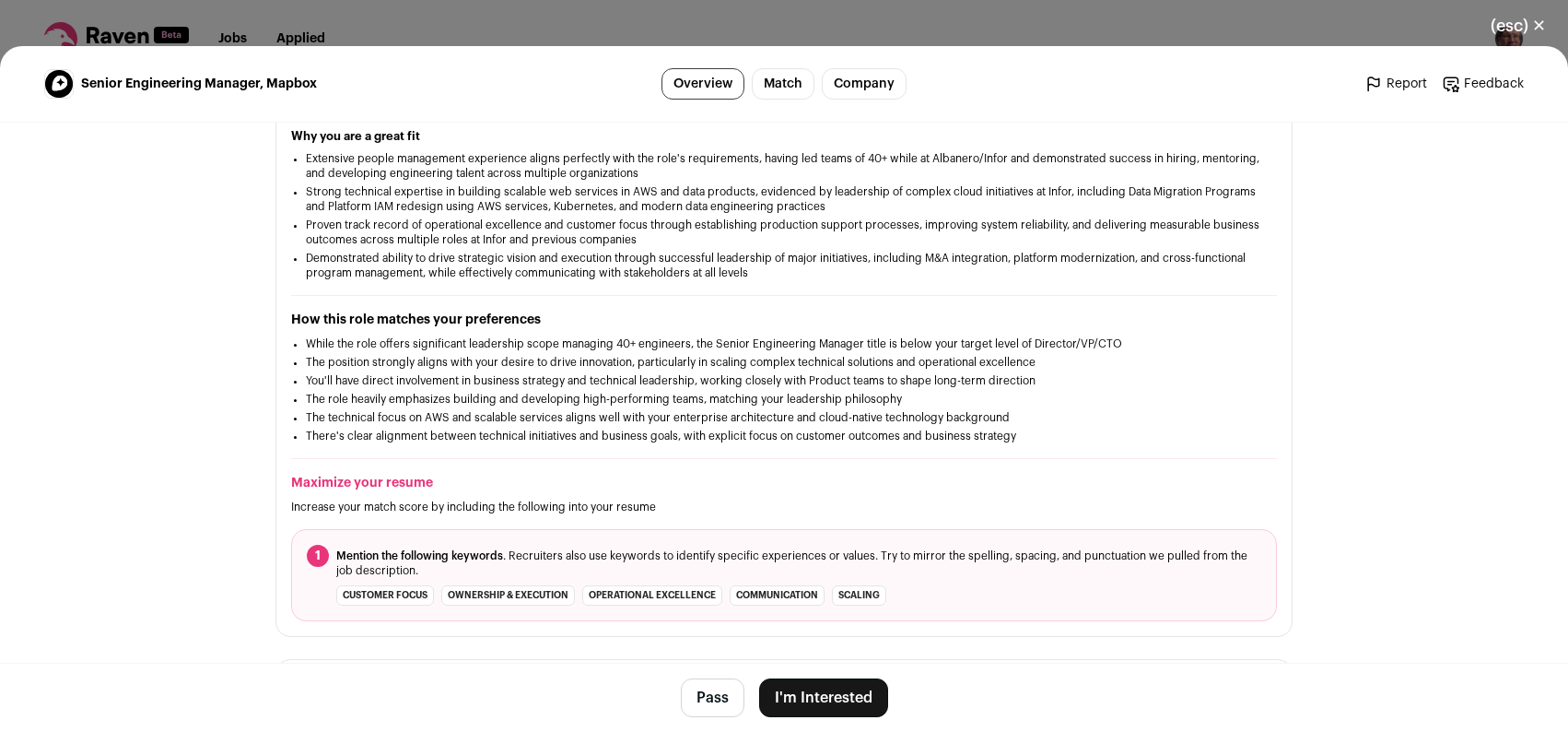
scroll to position [348, 0]
click at [778, 91] on link "Match" at bounding box center [782, 84] width 62 height 32
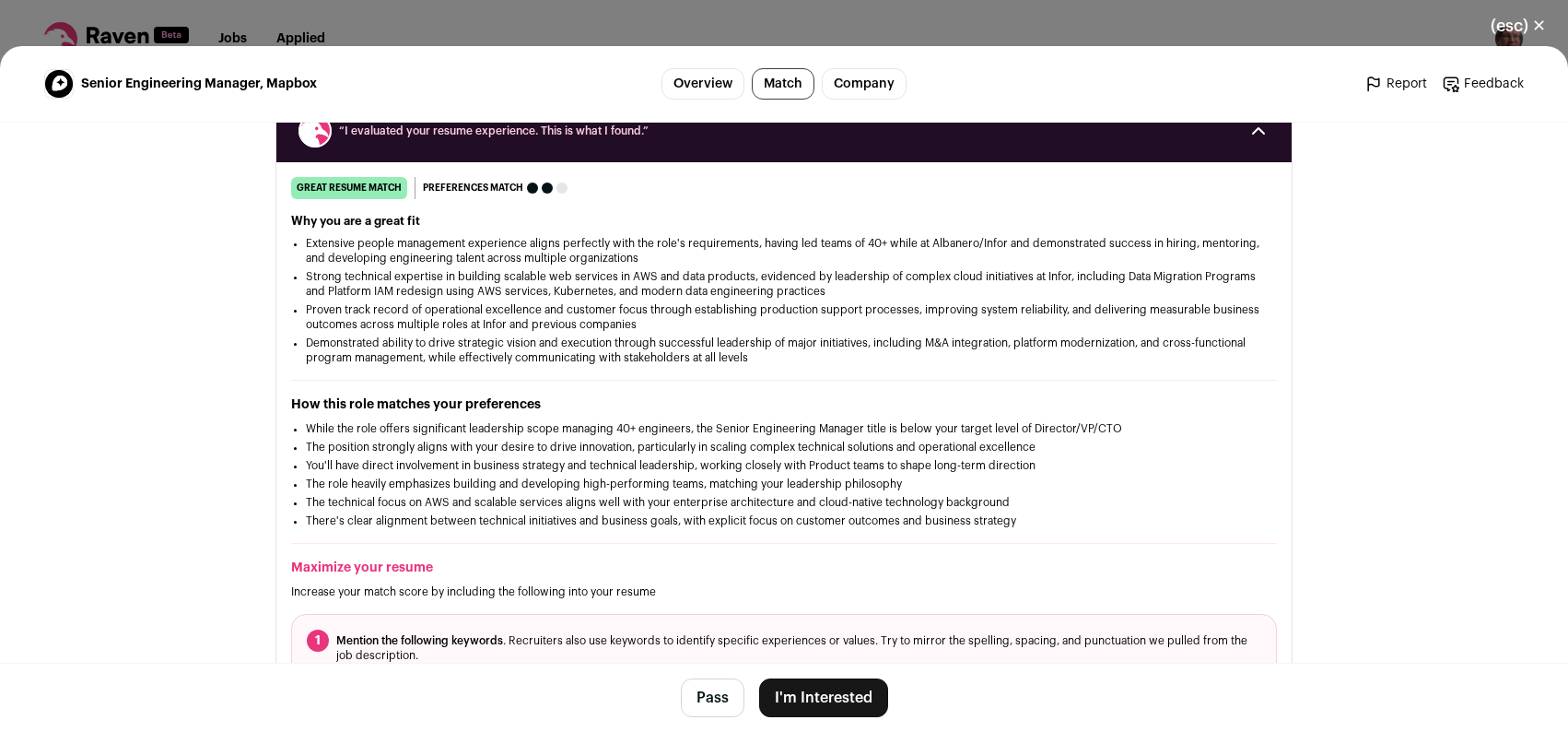
scroll to position [254, 0]
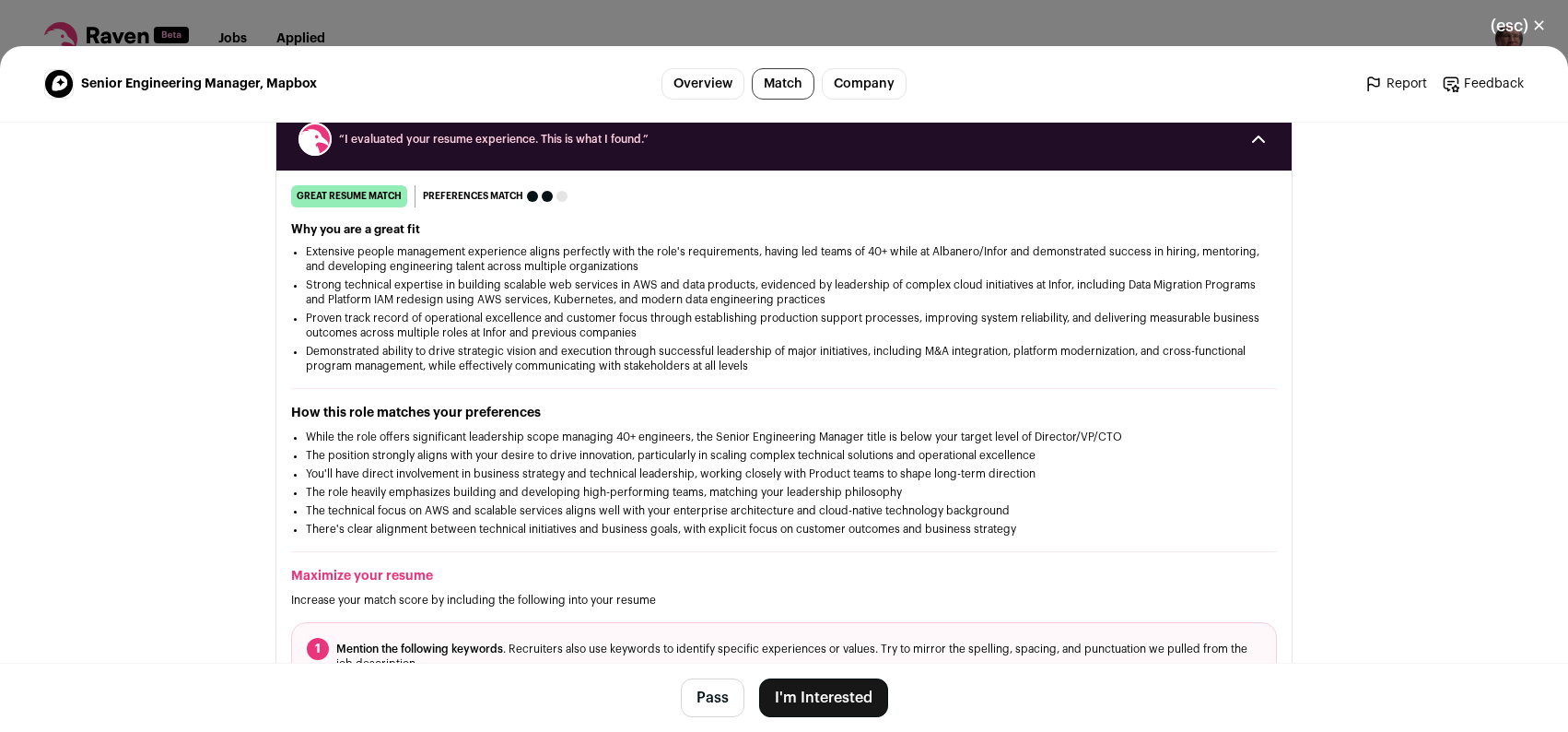
click at [848, 84] on link "Company" at bounding box center [864, 84] width 85 height 32
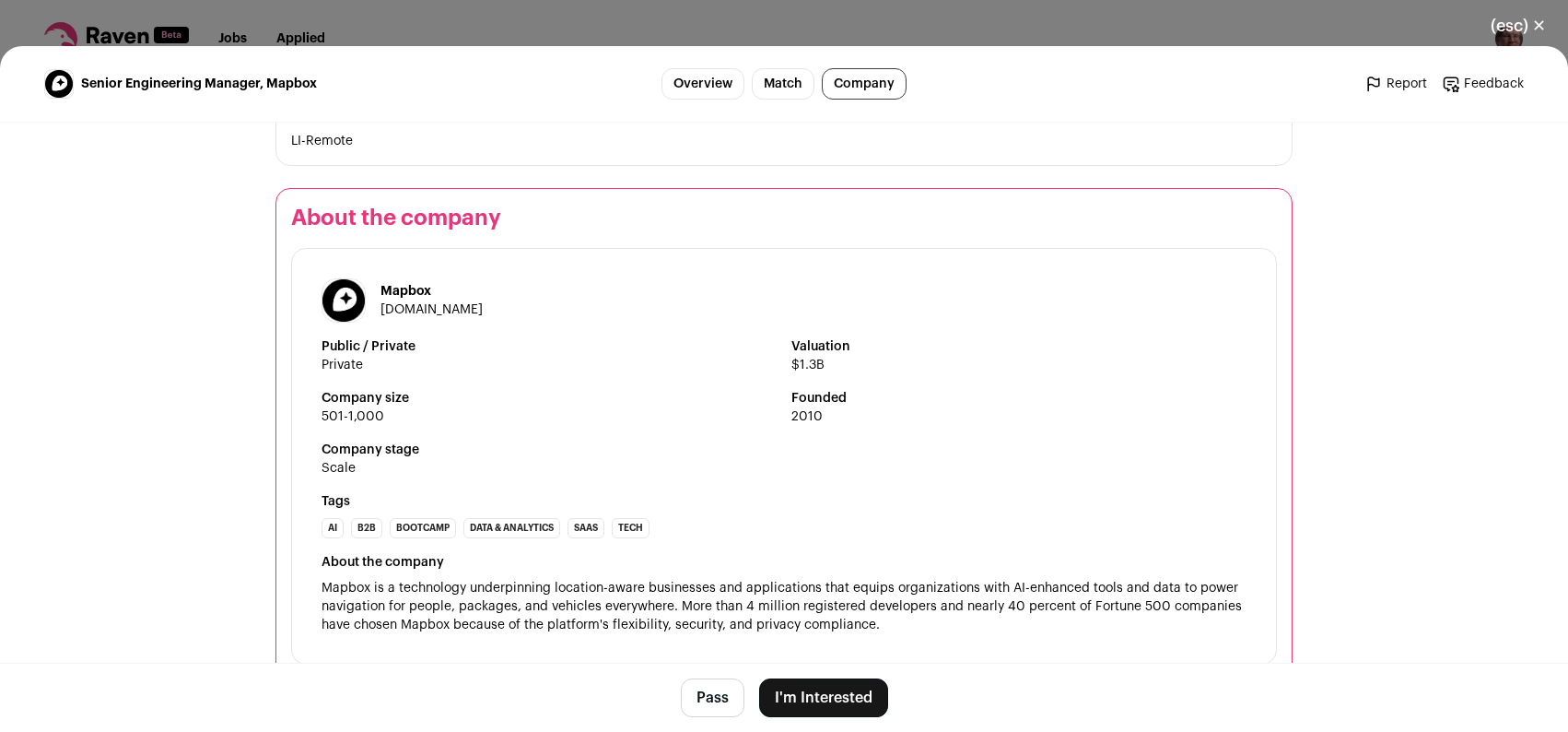
scroll to position [2065, 0]
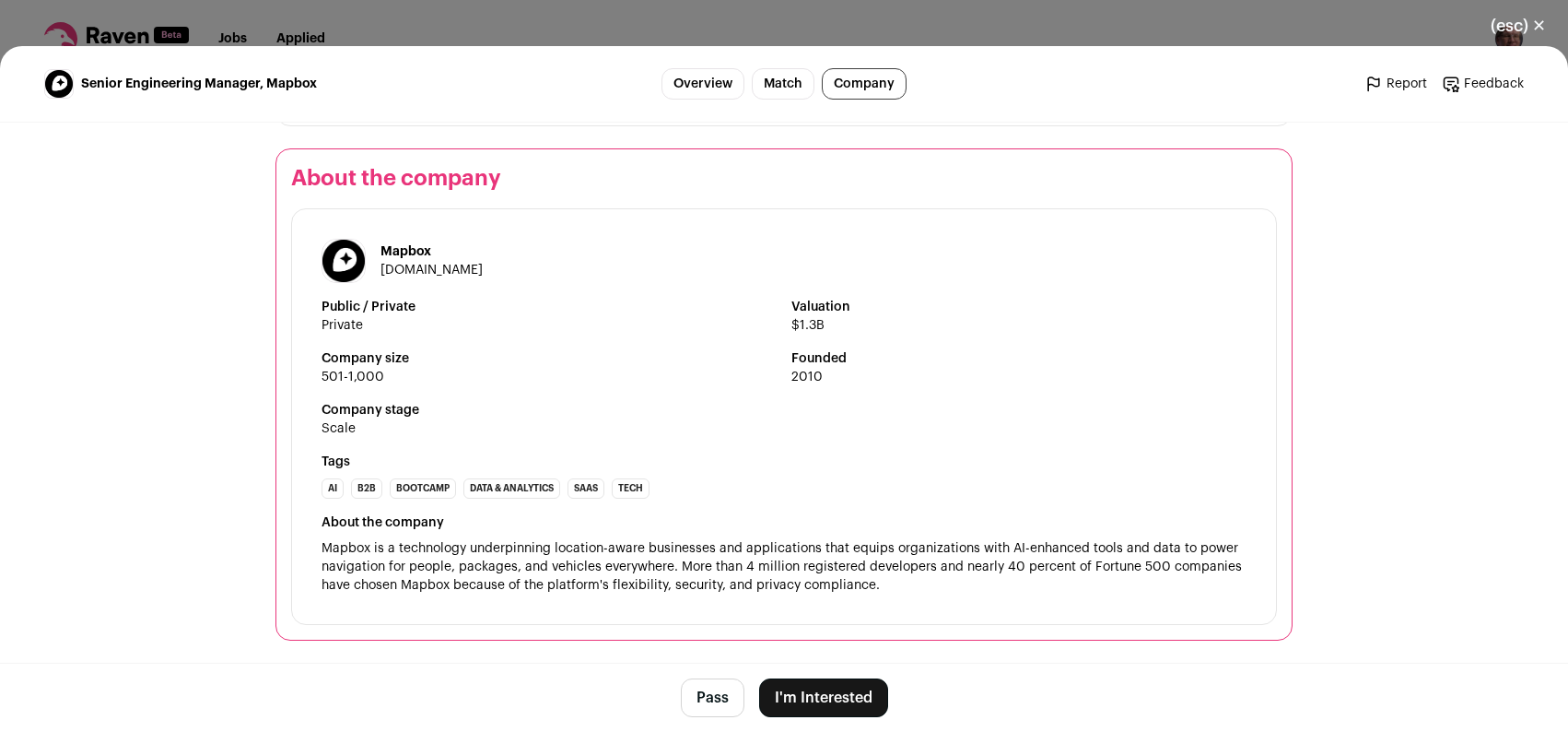
click at [833, 696] on button "I'm Interested" at bounding box center [824, 697] width 129 height 39
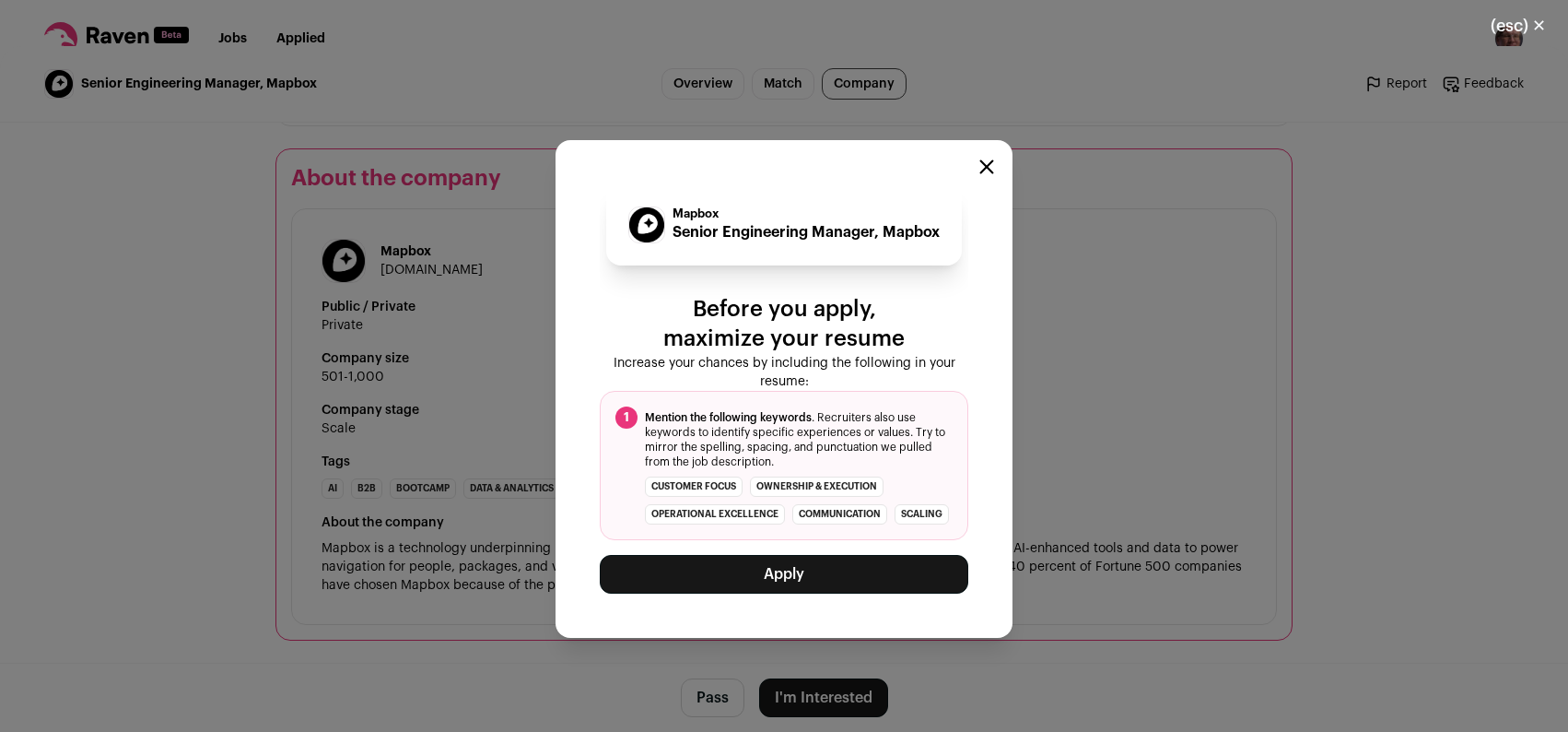
click at [913, 593] on button "Apply" at bounding box center [784, 574] width 368 height 39
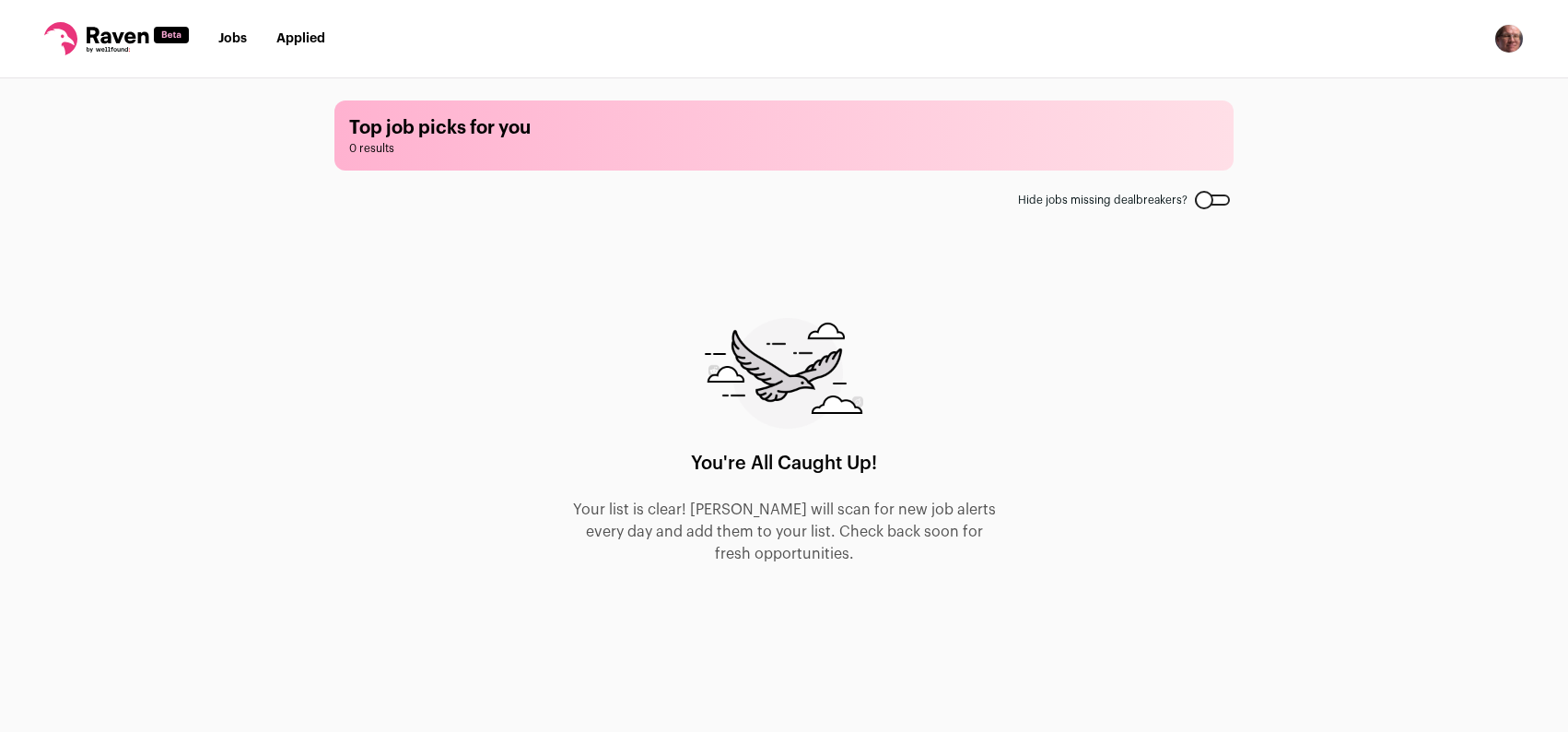
click at [240, 37] on link "Jobs" at bounding box center [233, 39] width 29 height 13
click at [300, 38] on link "Applied" at bounding box center [300, 39] width 49 height 13
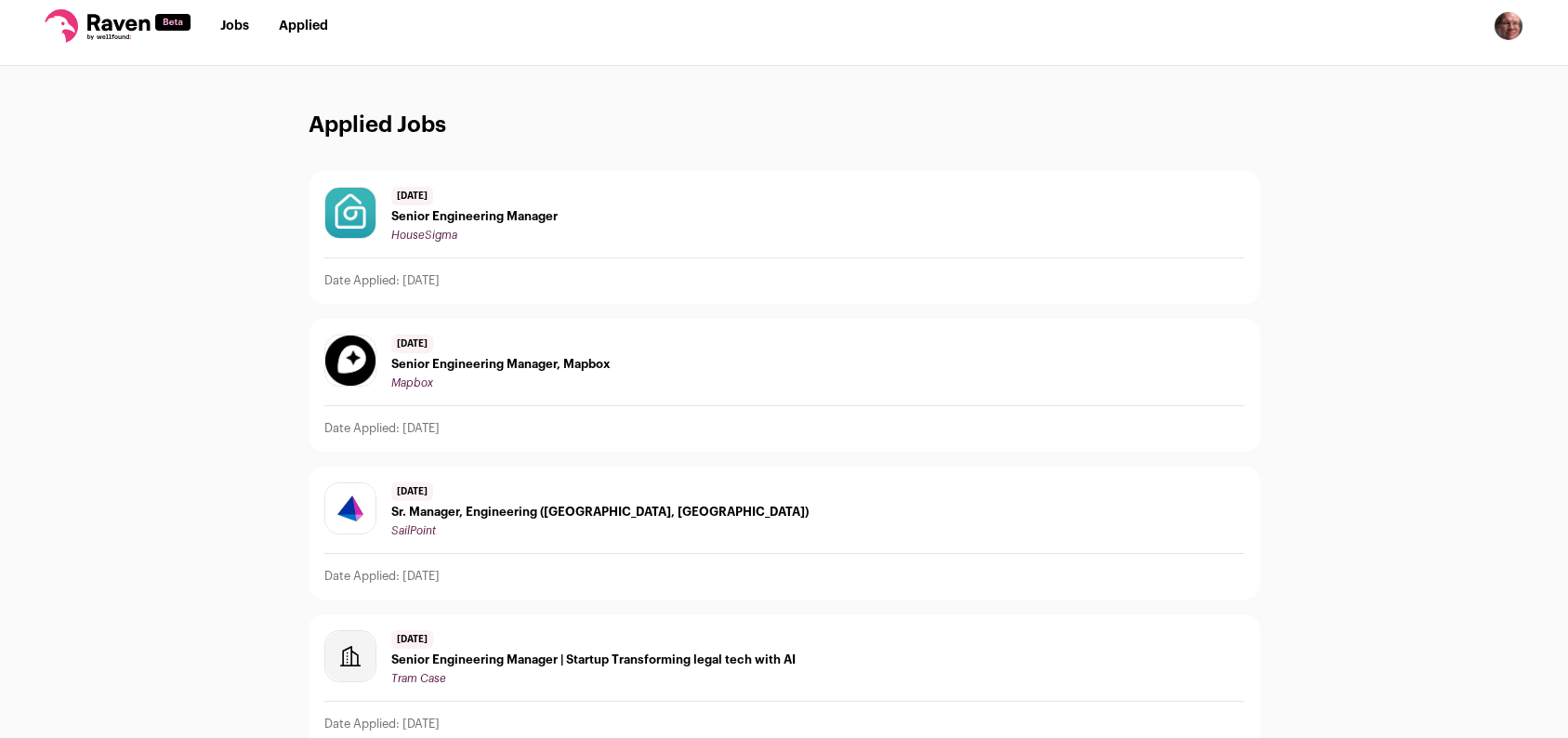
scroll to position [15, 0]
drag, startPoint x: 719, startPoint y: 221, endPoint x: 706, endPoint y: 216, distance: 13.9
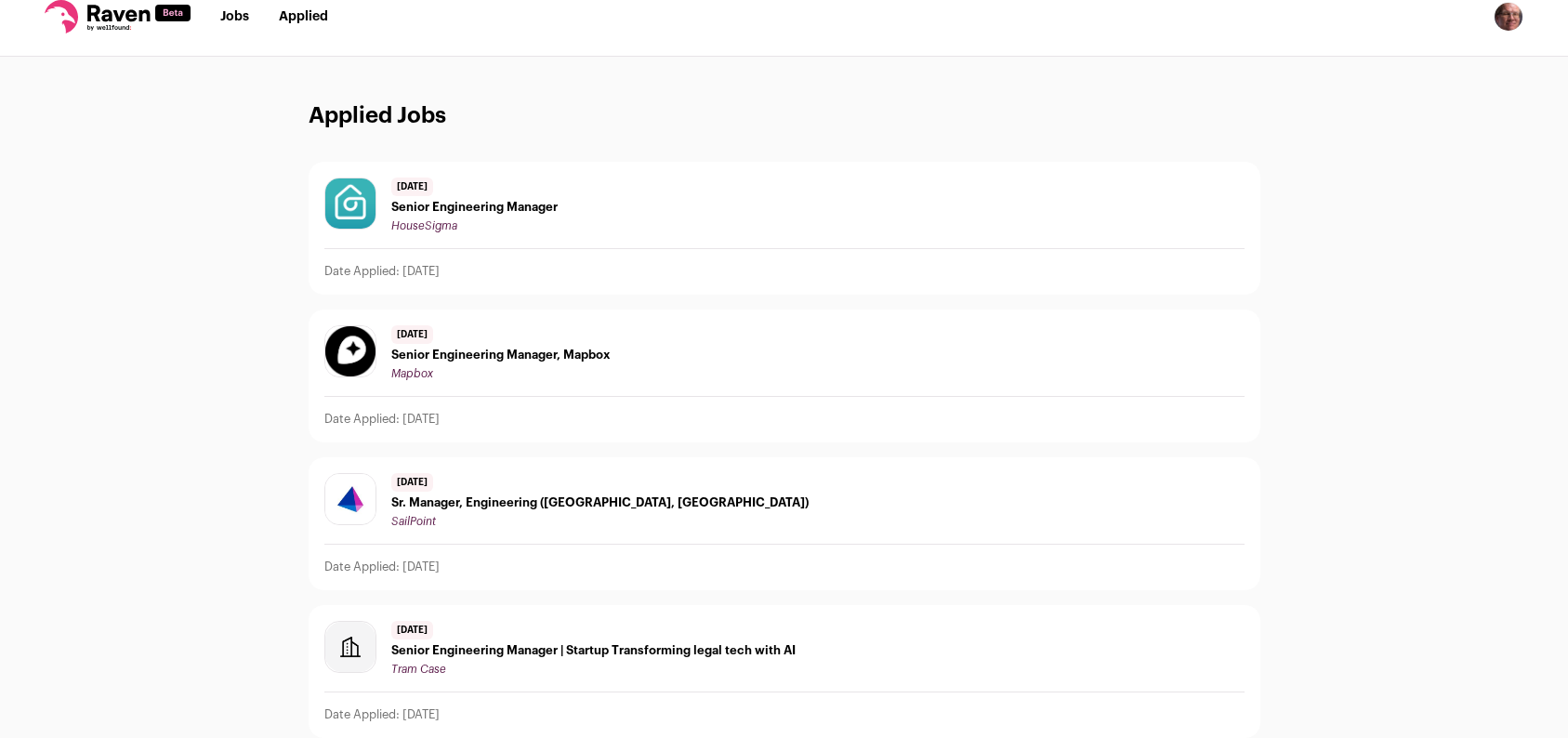
click at [239, 21] on link "Jobs" at bounding box center [235, 16] width 29 height 13
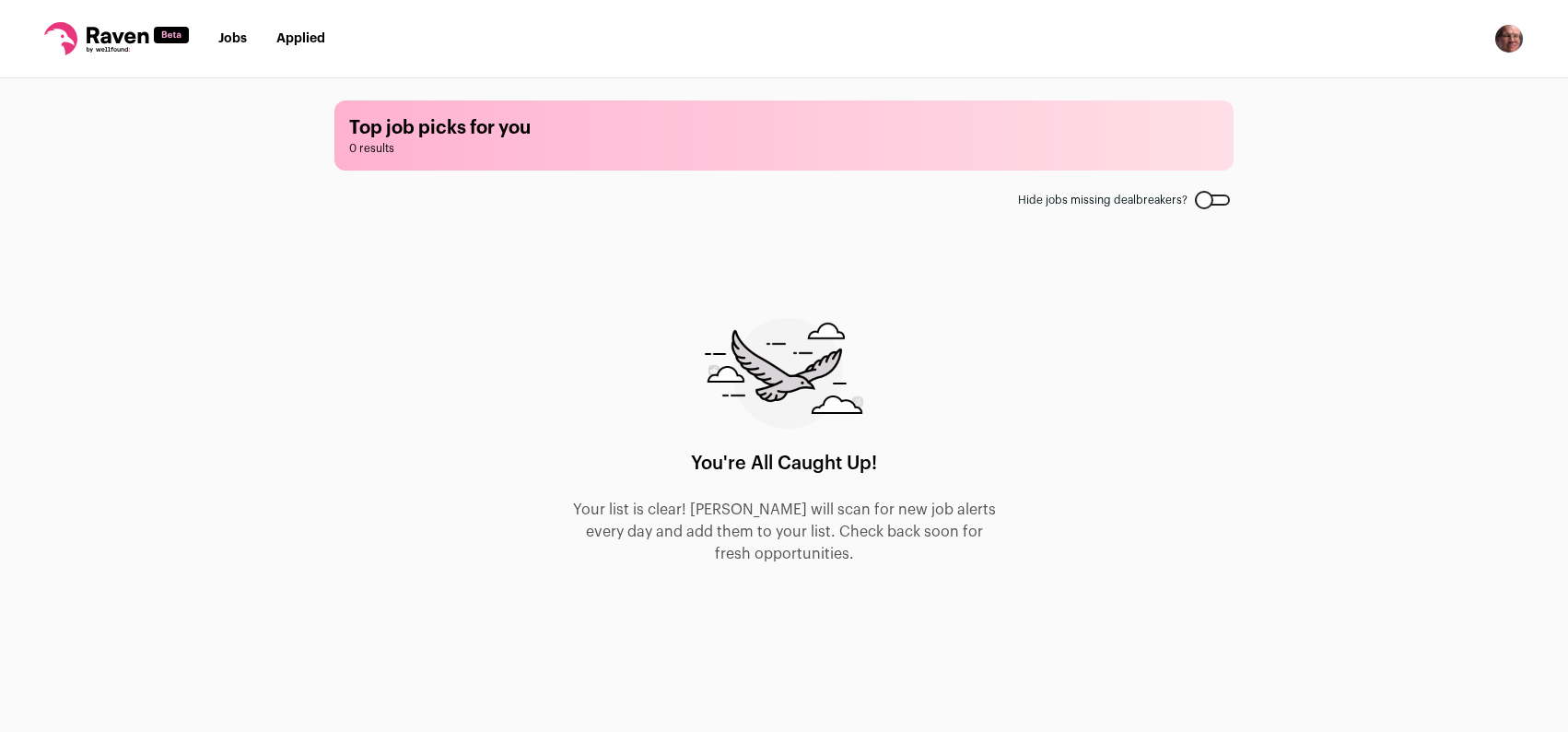
click at [1518, 46] on img "Open dropdown" at bounding box center [1509, 39] width 30 height 30
click at [1413, 120] on link "FAQs" at bounding box center [1421, 134] width 204 height 45
